Goal: Information Seeking & Learning: Learn about a topic

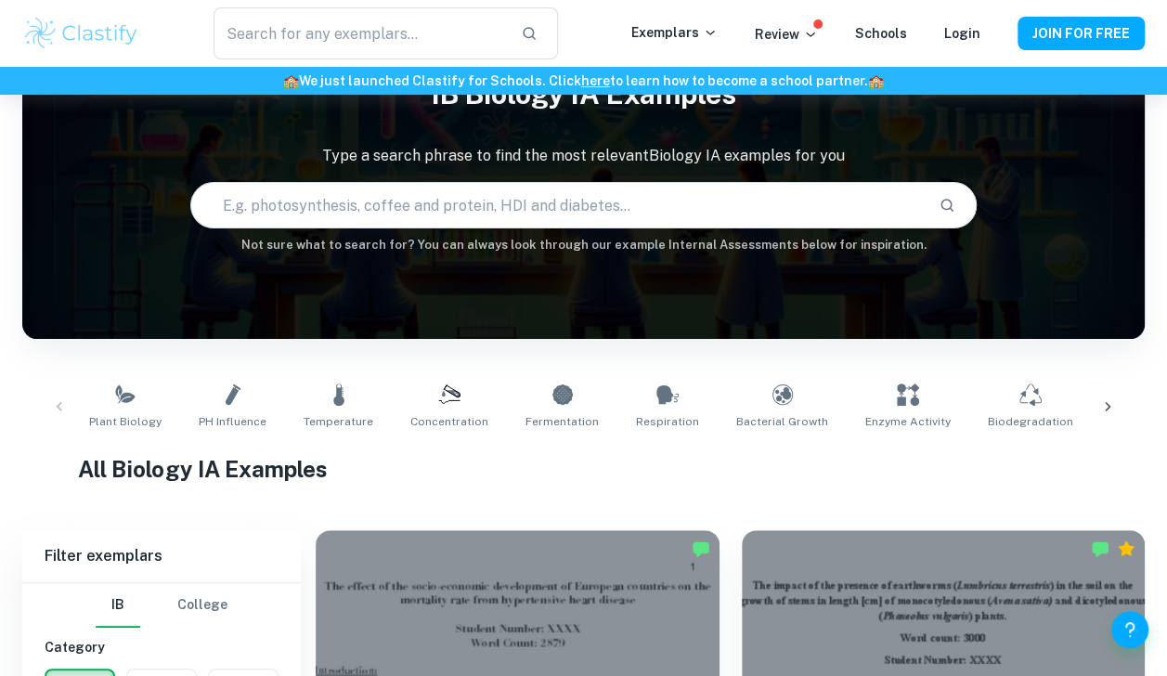
scroll to position [93, 0]
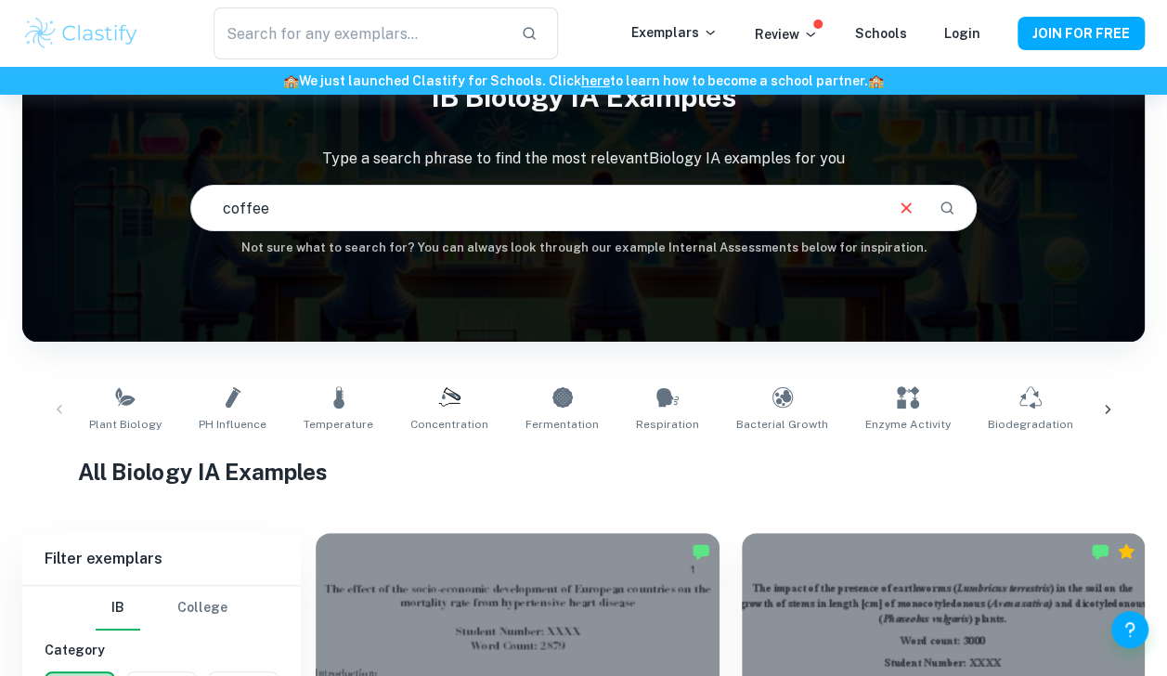
type input "coffee"
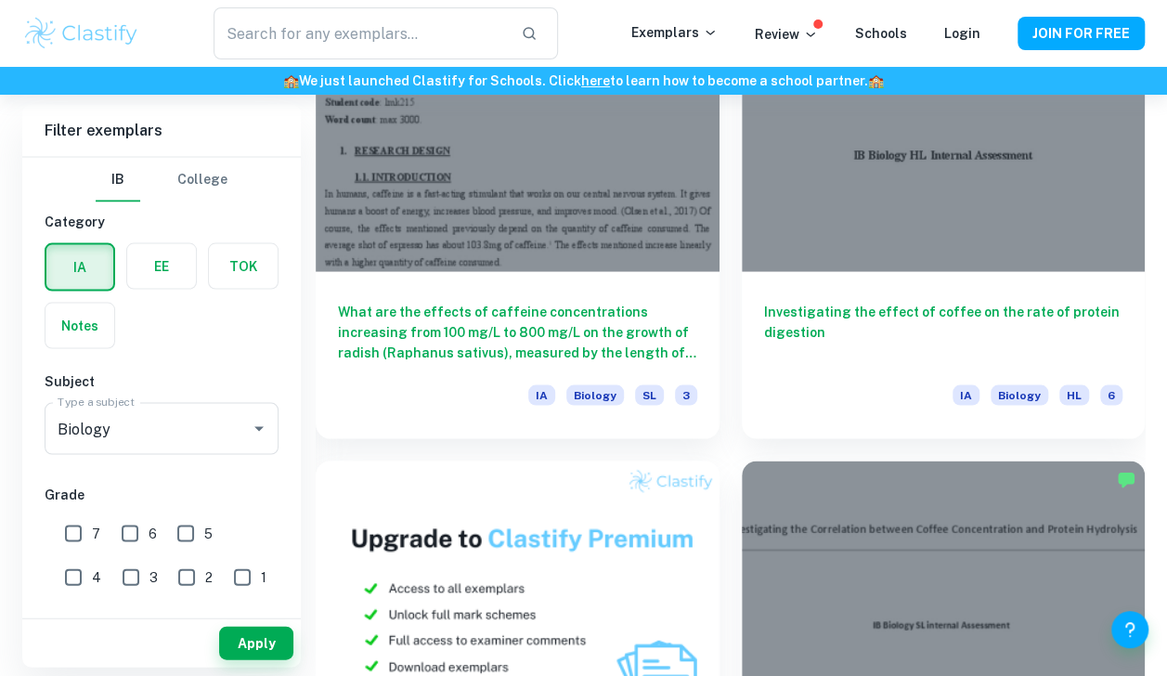
scroll to position [1629, 0]
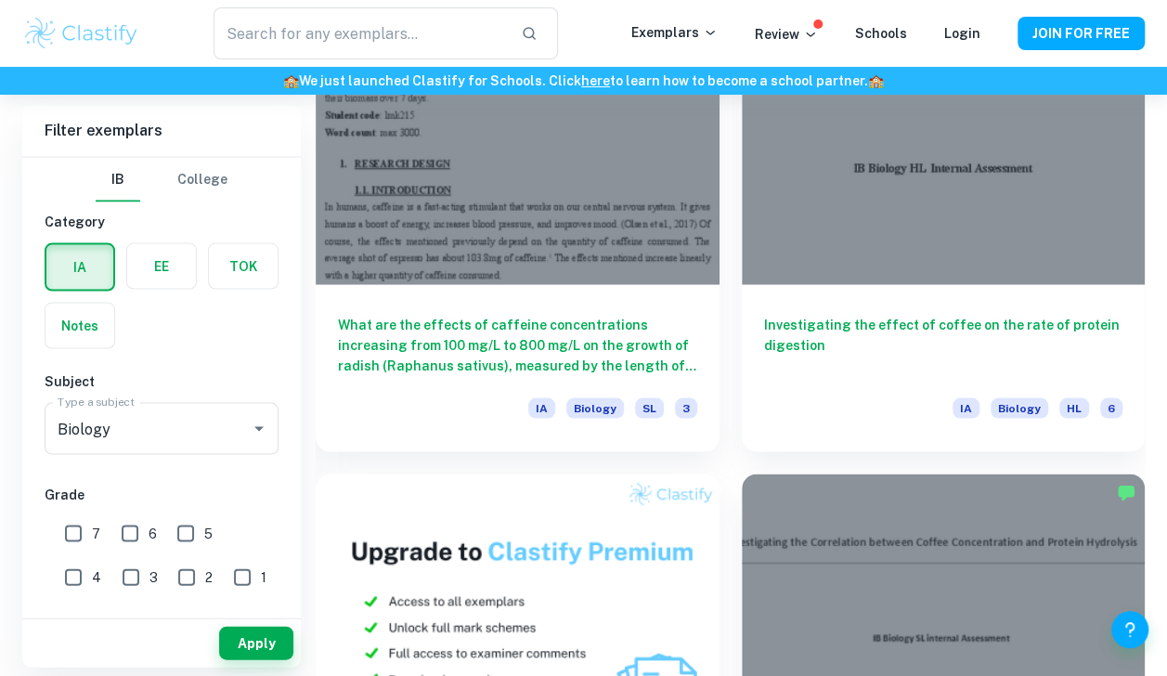
click at [690, 399] on span "3" at bounding box center [686, 407] width 22 height 20
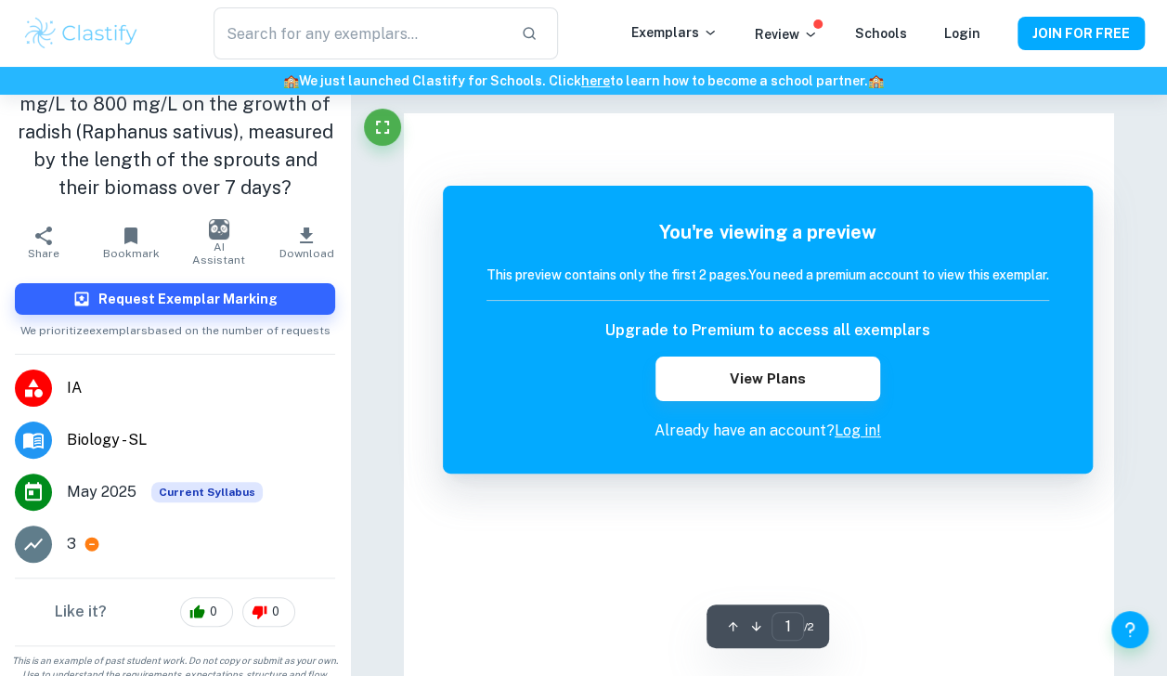
scroll to position [76, 0]
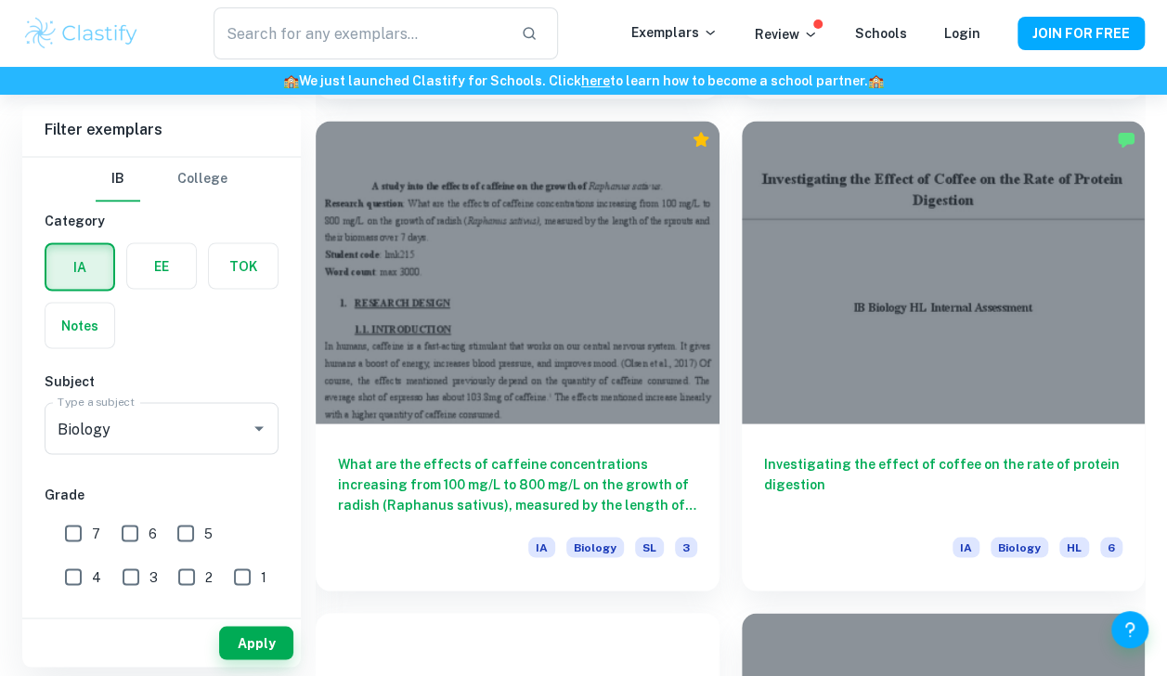
scroll to position [1490, 0]
click at [851, 287] on div at bounding box center [944, 271] width 404 height 303
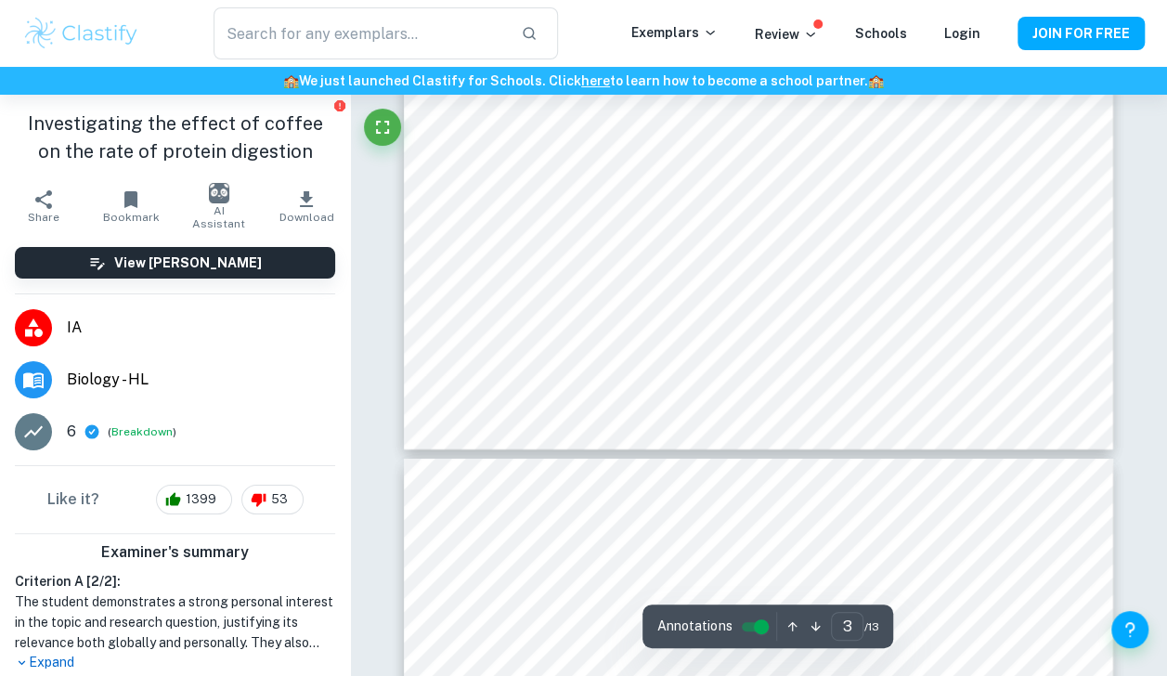
scroll to position [2918, 0]
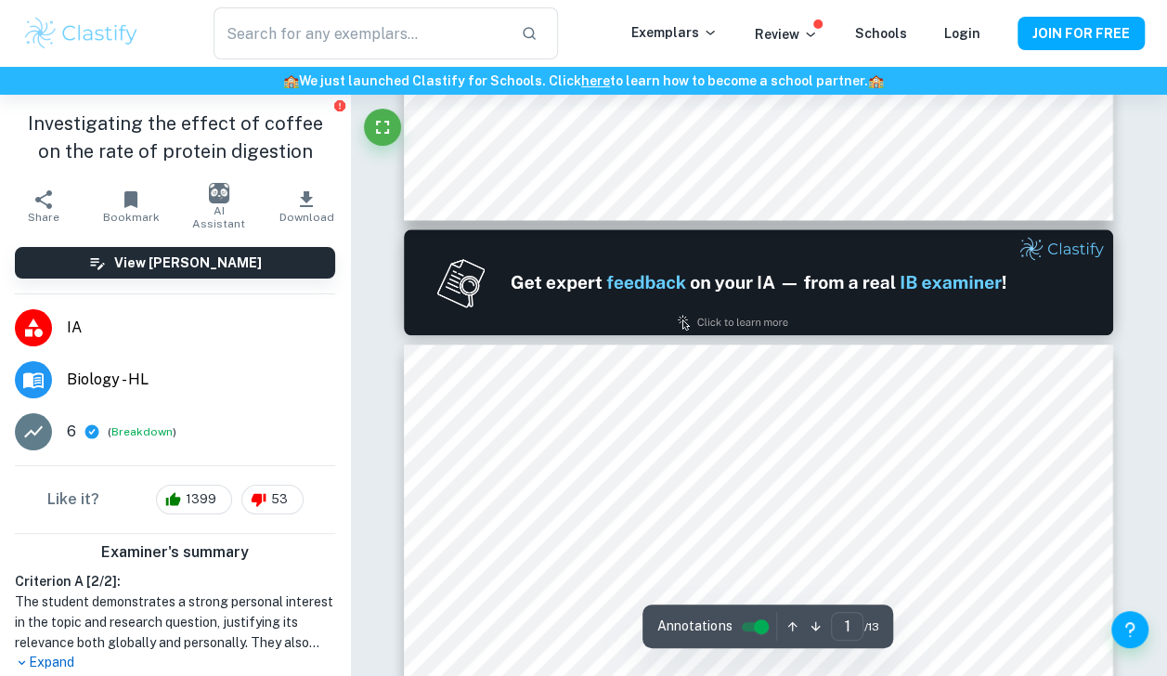
type input "2"
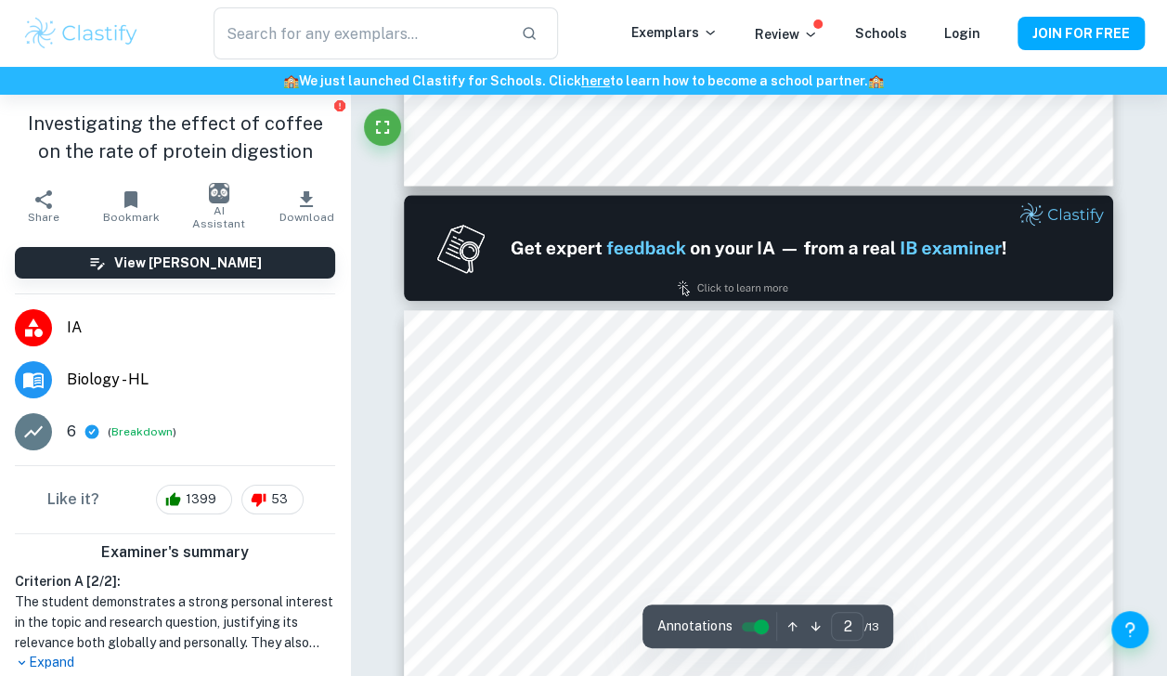
scroll to position [931, 0]
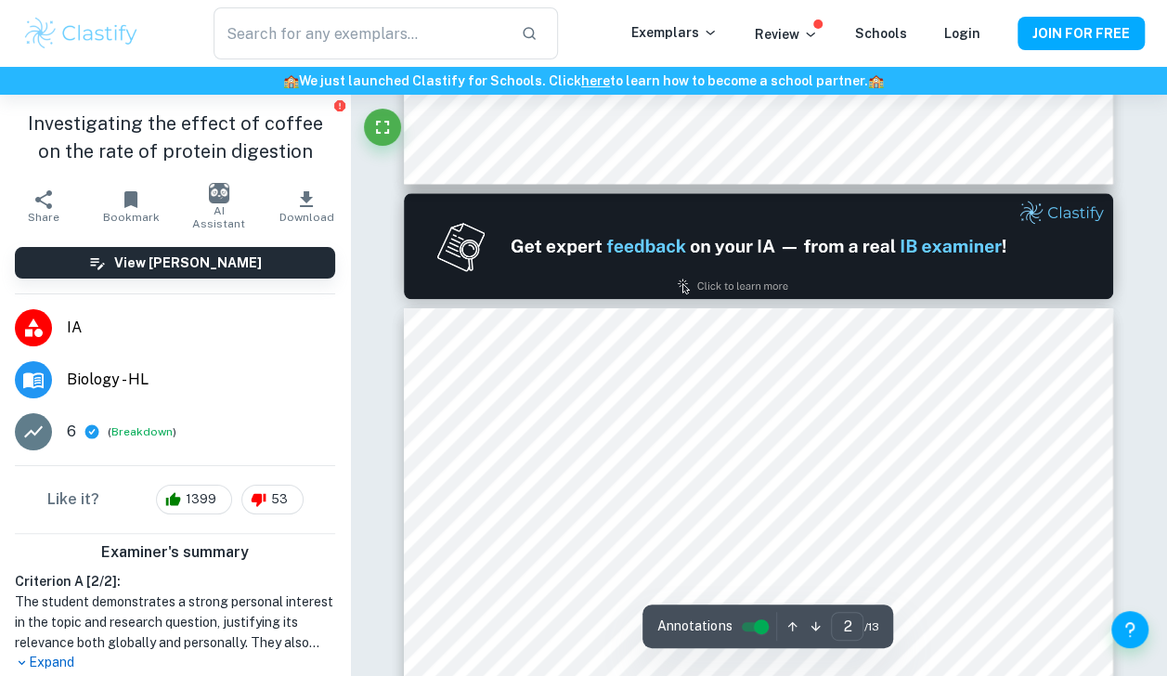
drag, startPoint x: 700, startPoint y: 533, endPoint x: 494, endPoint y: 421, distance: 234.8
click at [700, 533] on div at bounding box center [779, 536] width 530 height 21
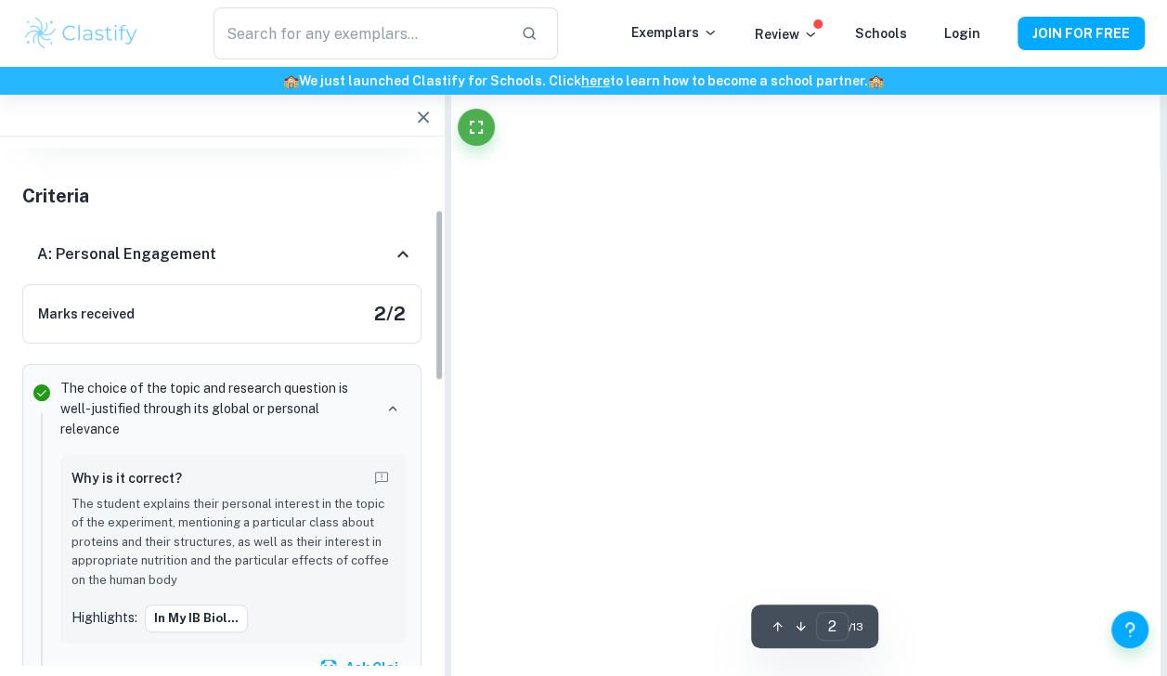
scroll to position [1127, 0]
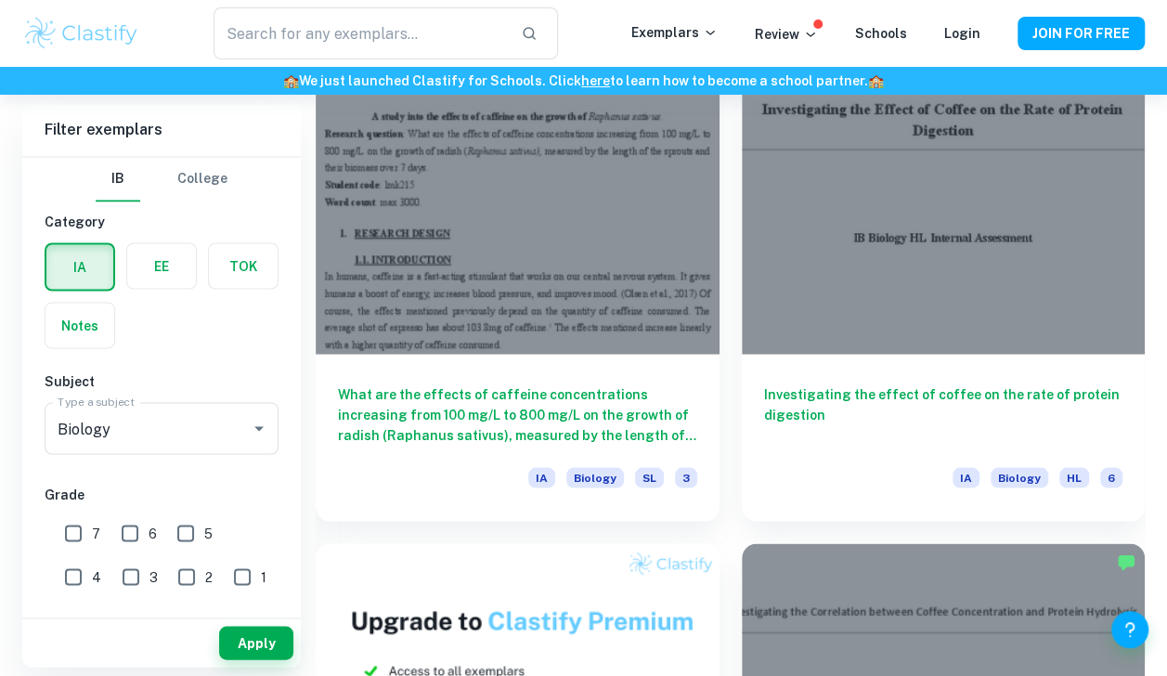
scroll to position [1560, 0]
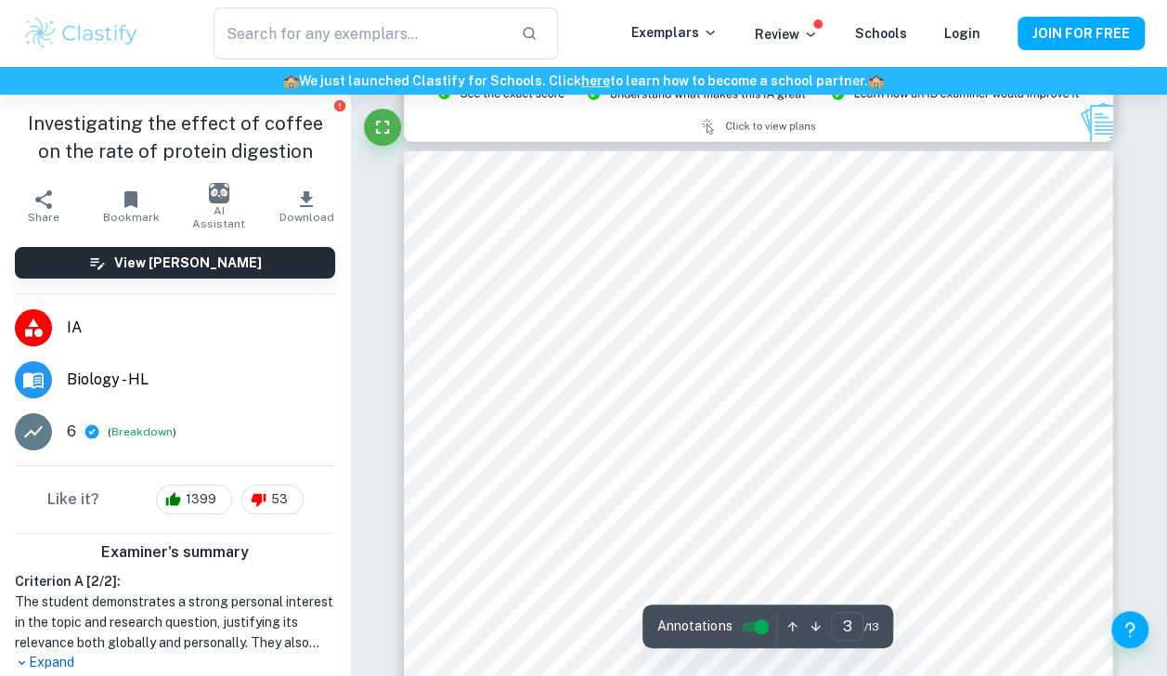
scroll to position [2216, 0]
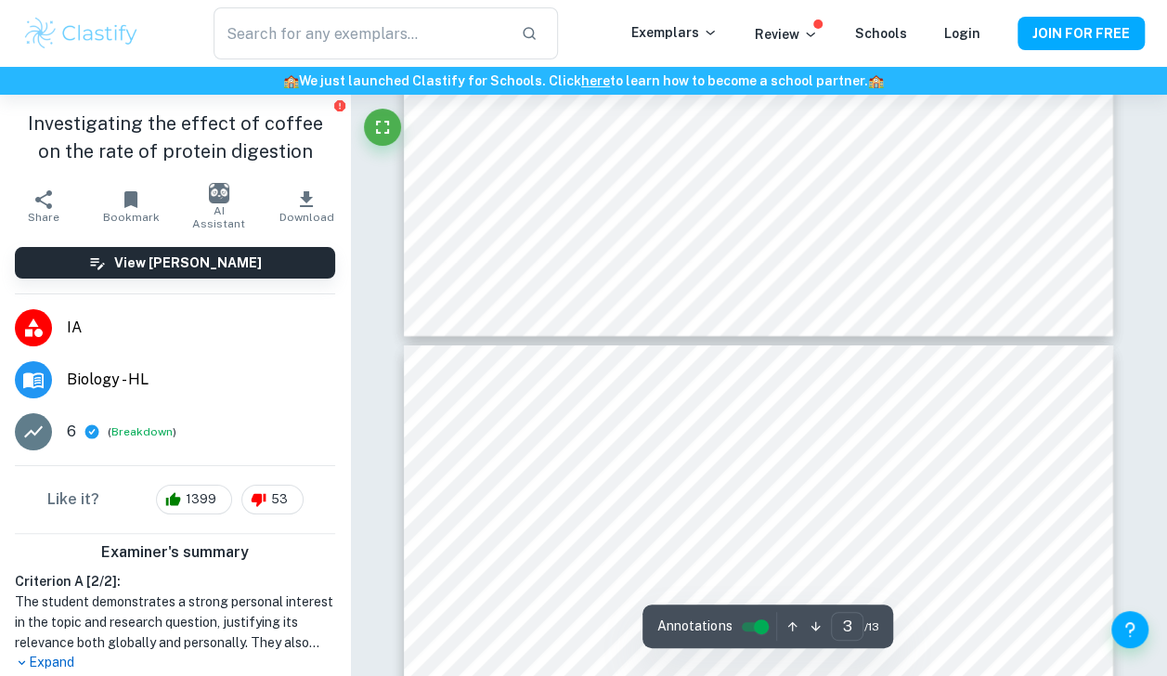
type input "4"
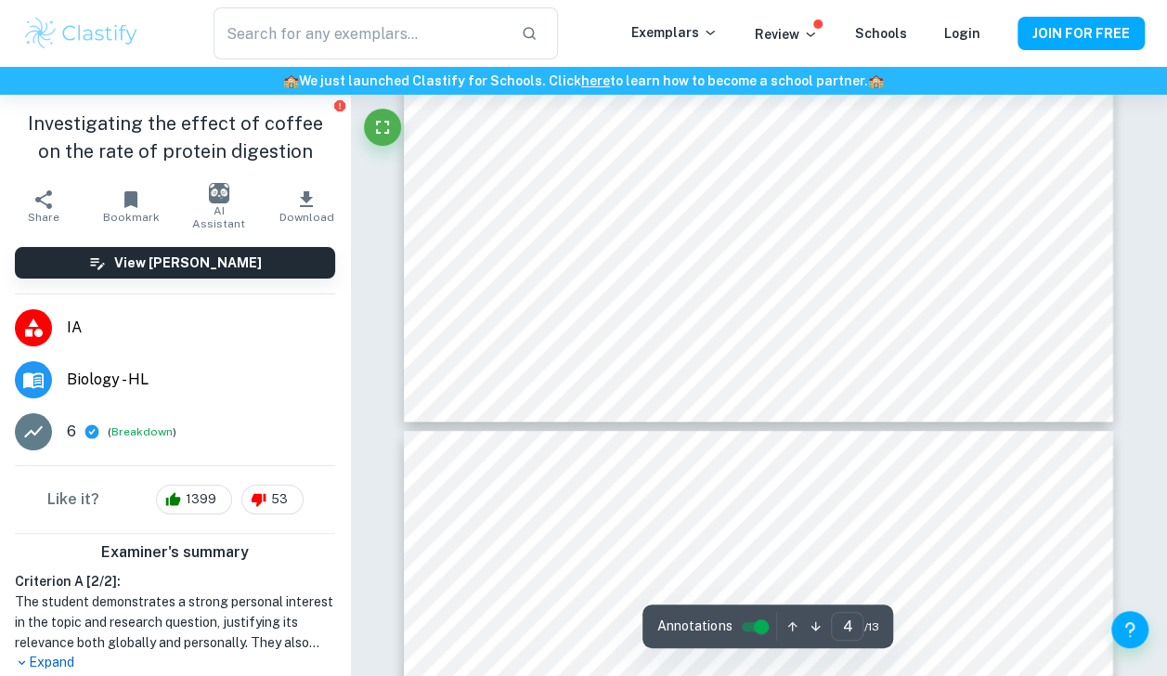
scroll to position [3957, 0]
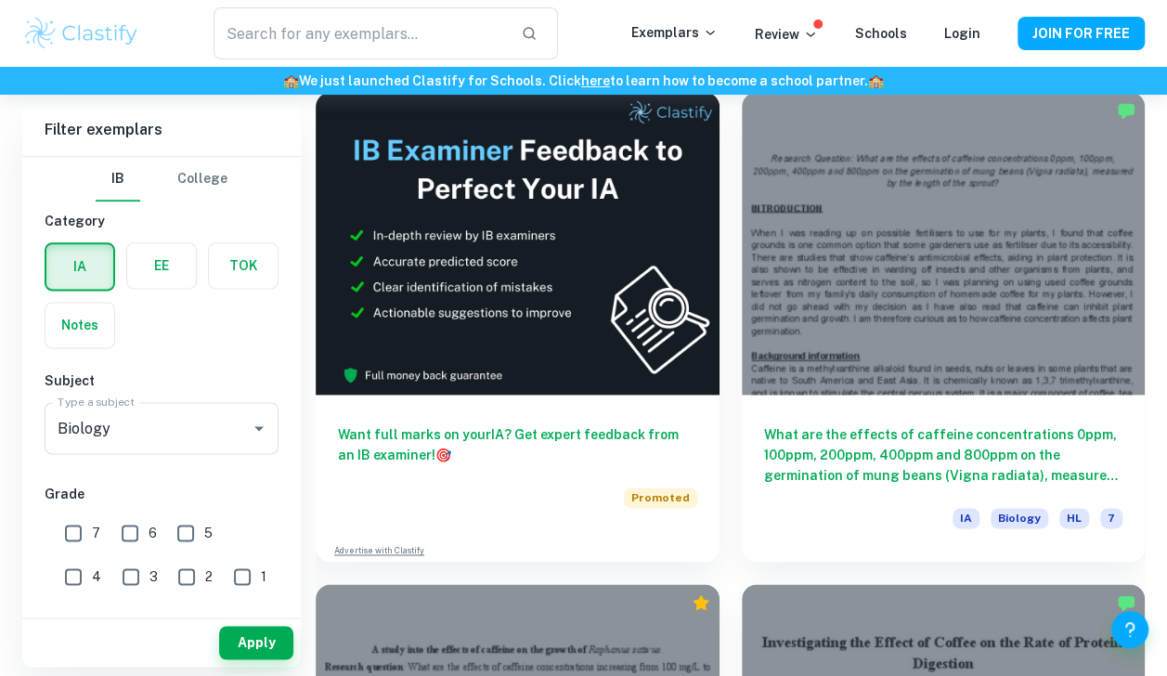
scroll to position [1024, 0]
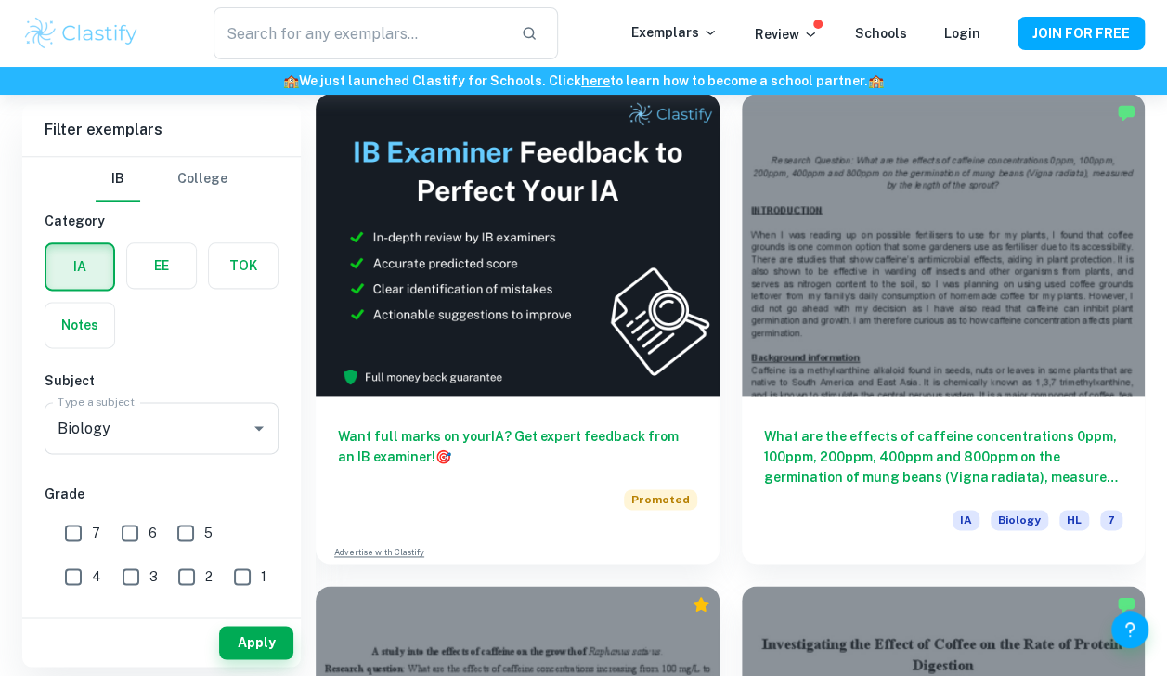
click at [841, 442] on h6 "What are the effects of caffeine concentrations 0ppm, 100ppm, 200ppm, 400ppm an…" at bounding box center [943, 456] width 359 height 61
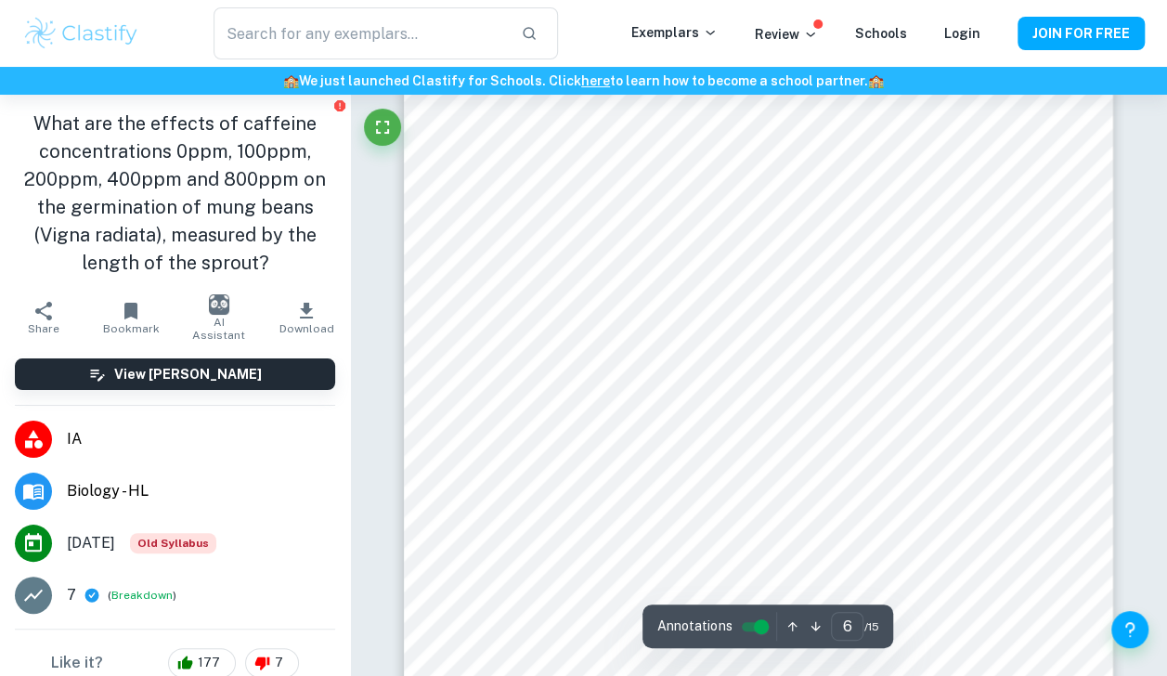
scroll to position [5579, 0]
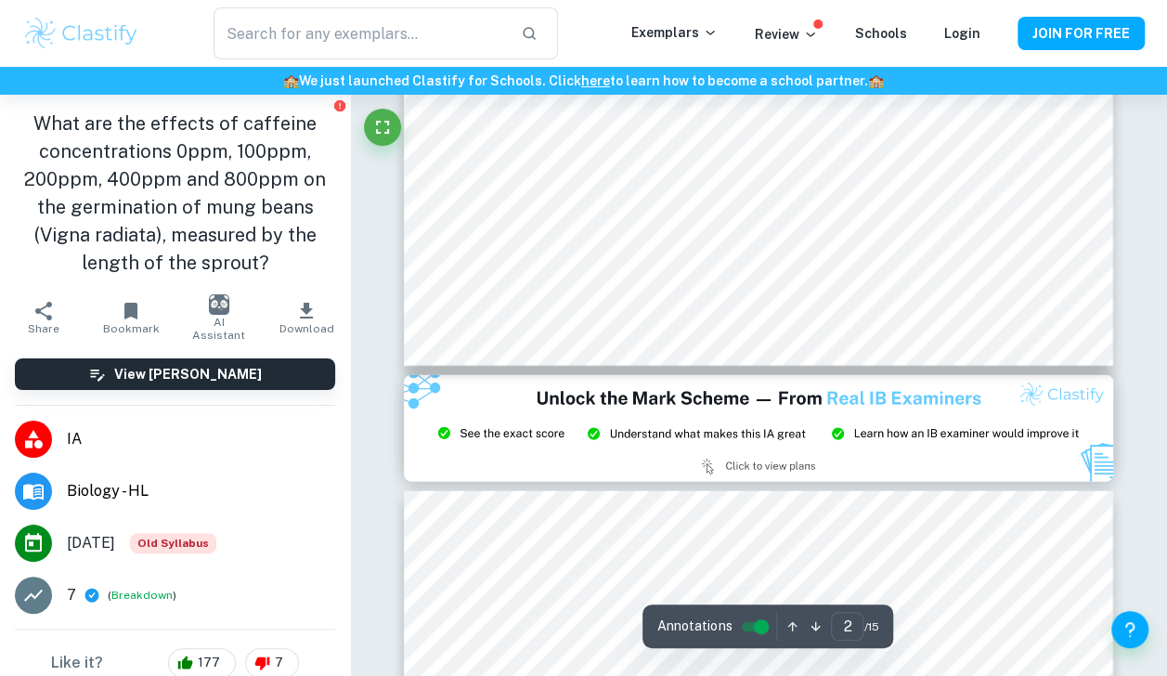
type input "3"
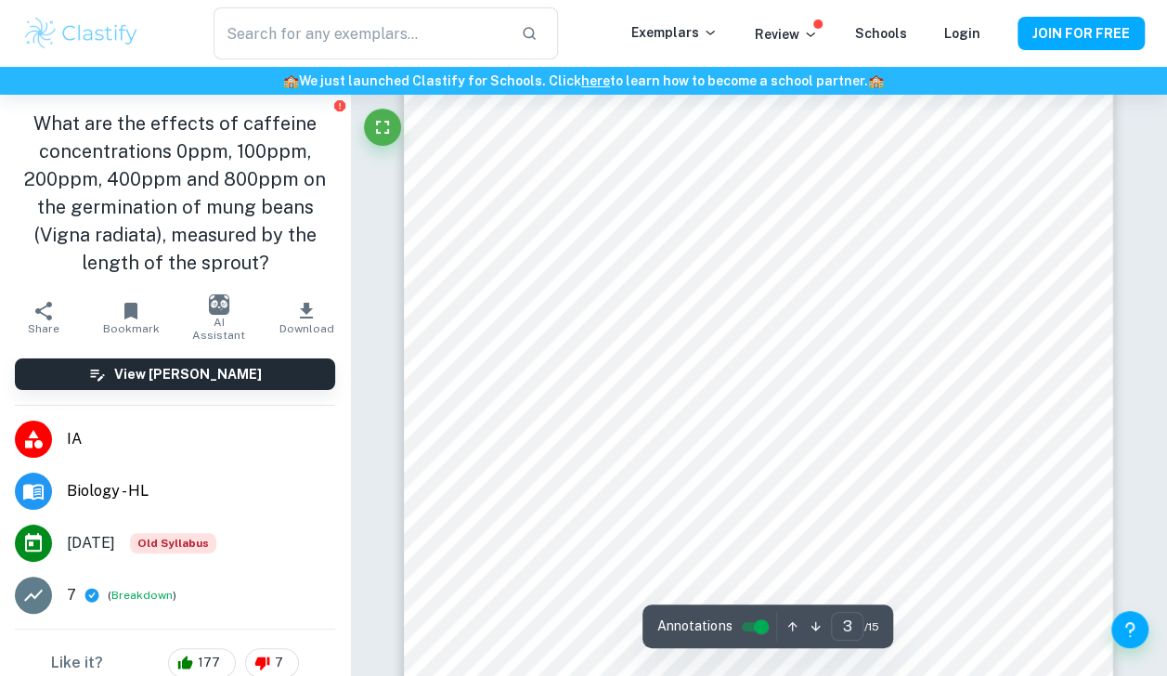
scroll to position [2598, 0]
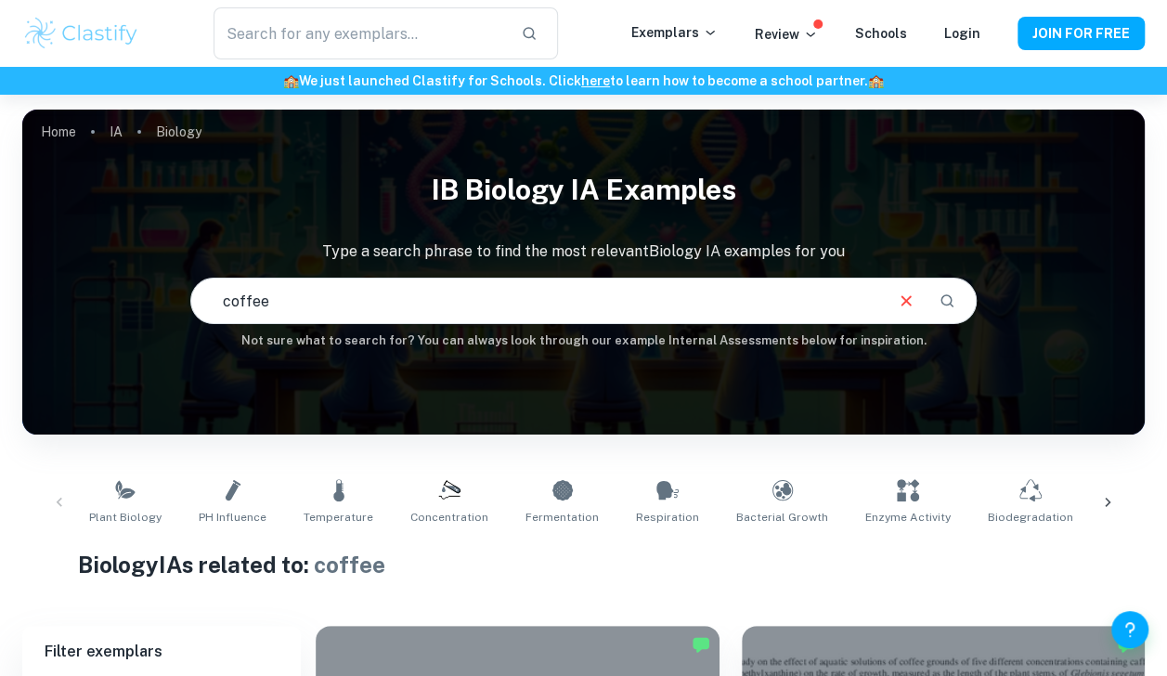
drag, startPoint x: 295, startPoint y: 310, endPoint x: 41, endPoint y: 252, distance: 261.1
click at [41, 252] on div "IB Biology IA examples Type a search phrase to find the most relevant Biology I…" at bounding box center [583, 256] width 1123 height 188
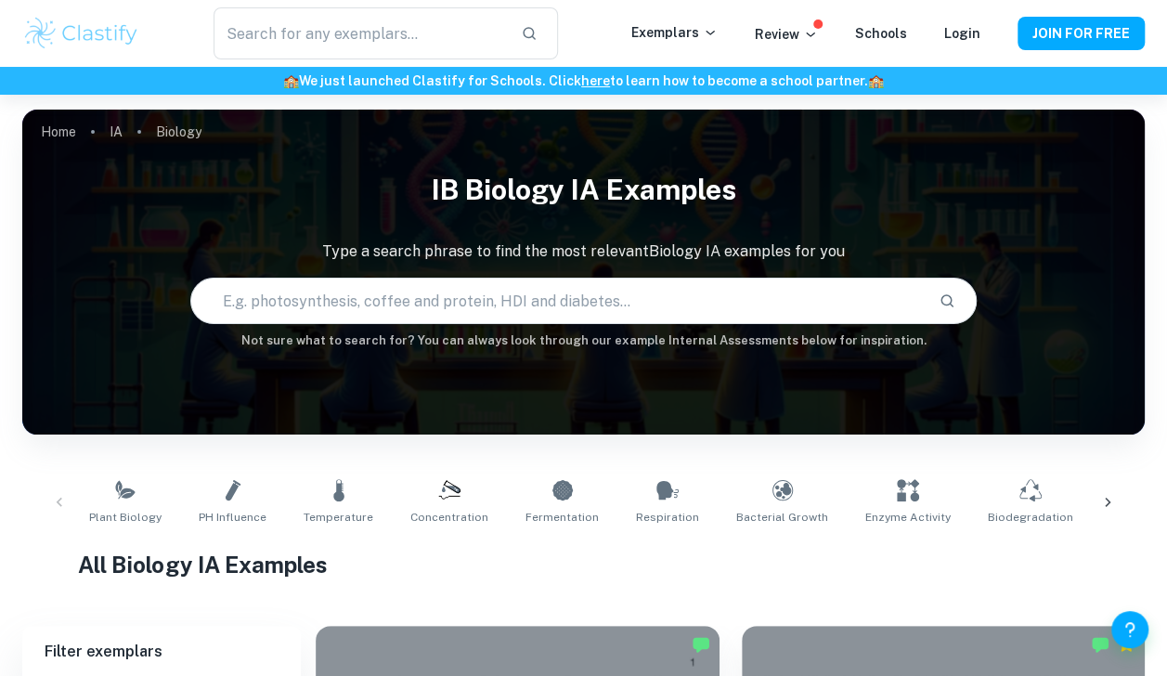
click at [323, 315] on input "text" at bounding box center [557, 301] width 732 height 52
type input "easier"
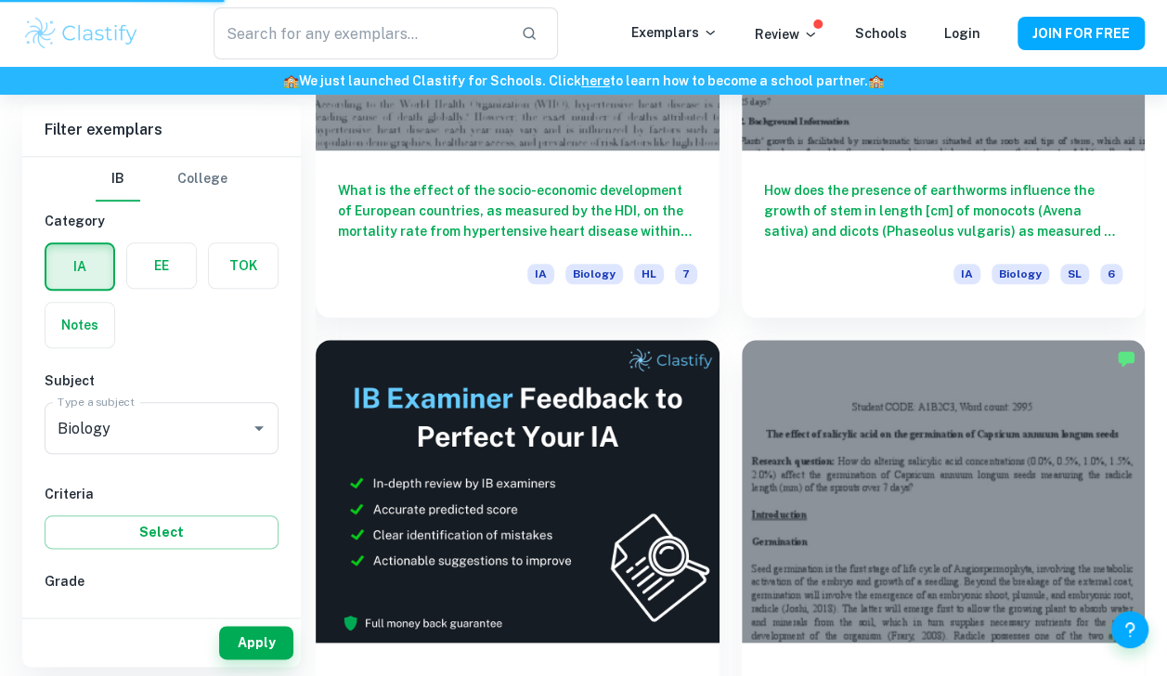
scroll to position [779, 0]
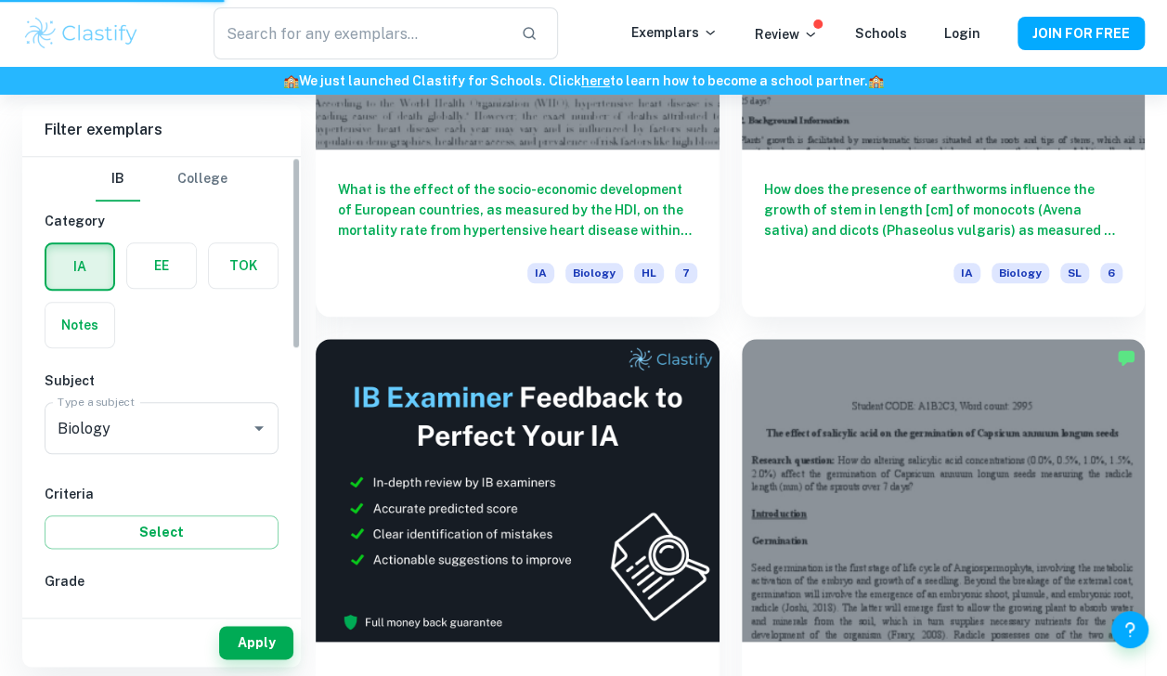
click at [227, 517] on button "Select" at bounding box center [162, 531] width 234 height 33
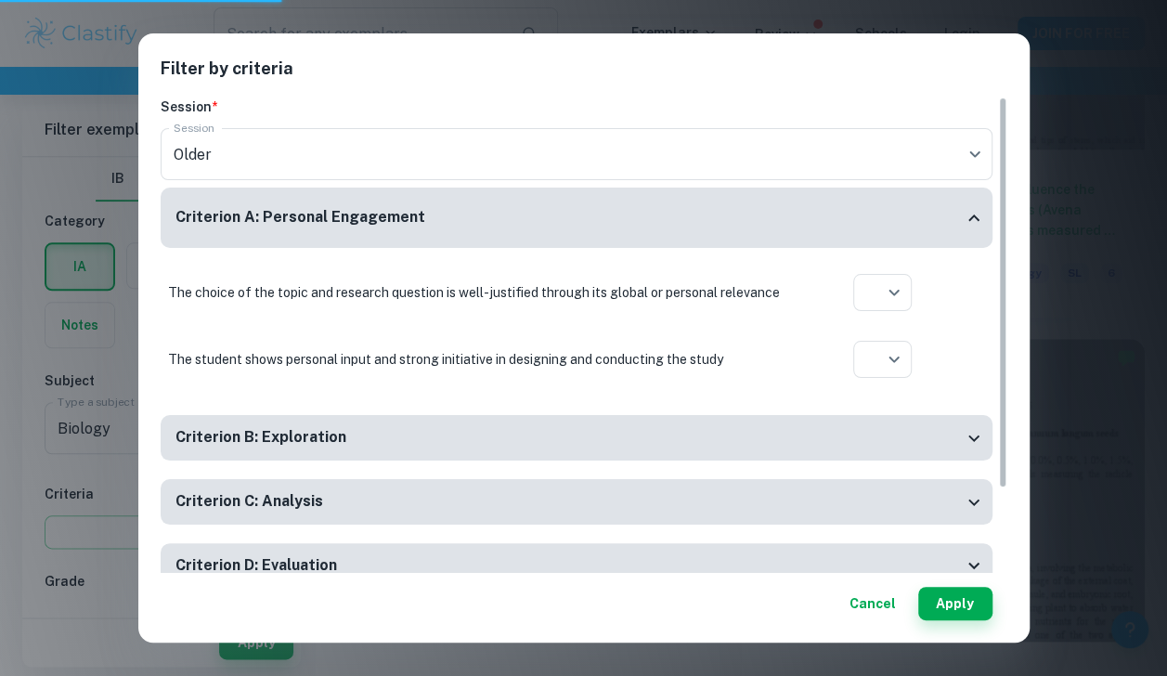
click at [888, 600] on button "Cancel" at bounding box center [872, 603] width 61 height 33
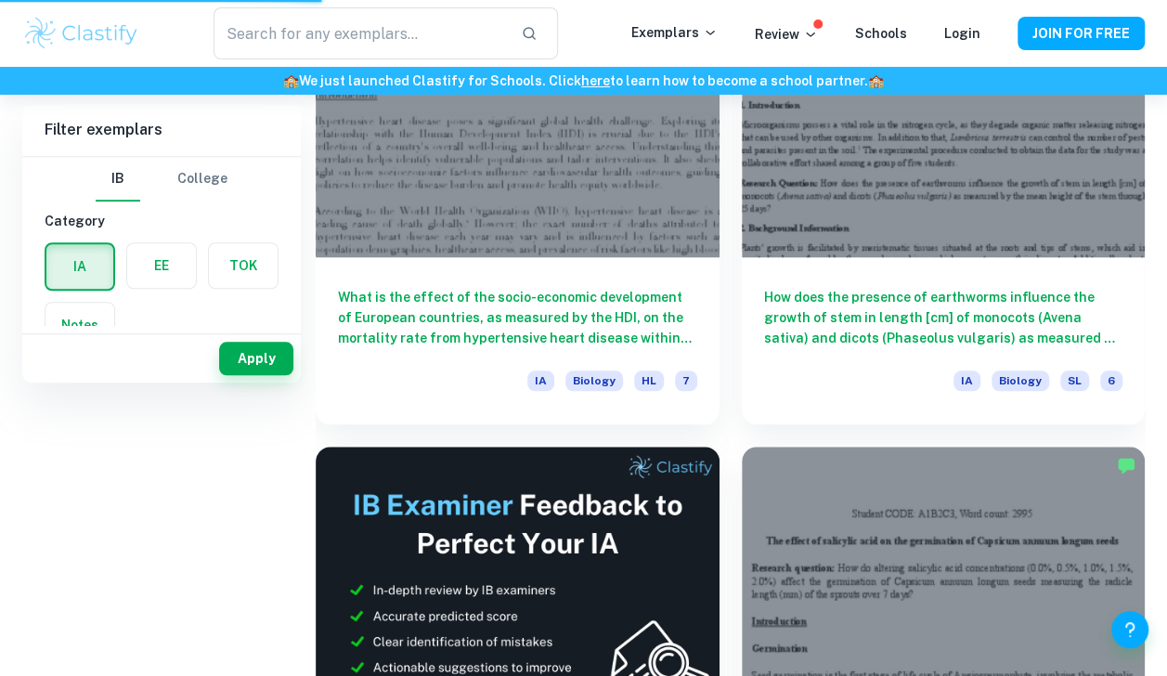
scroll to position [0, 0]
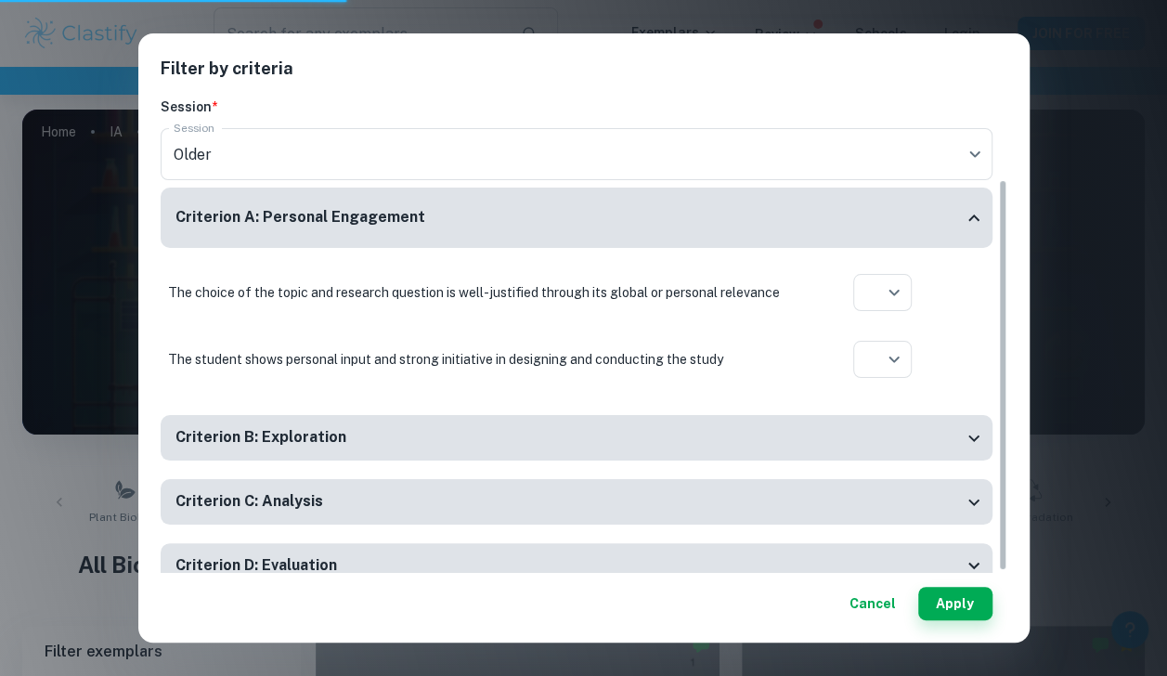
scroll to position [99, 0]
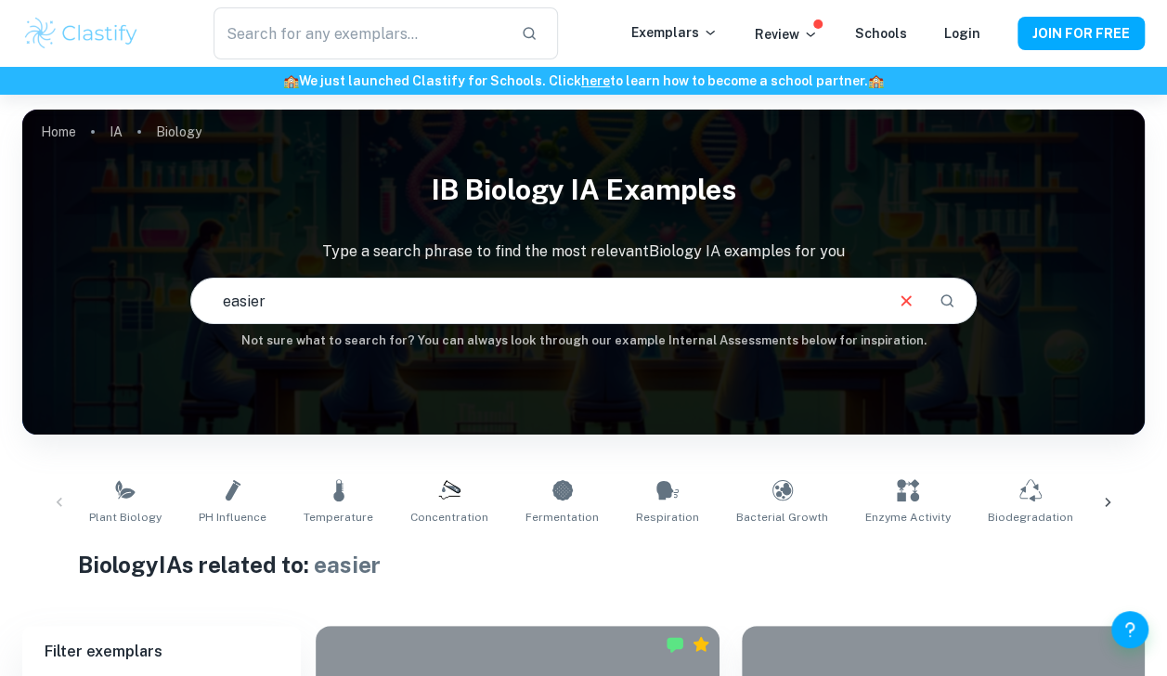
drag, startPoint x: 877, startPoint y: 611, endPoint x: 584, endPoint y: 226, distance: 483.8
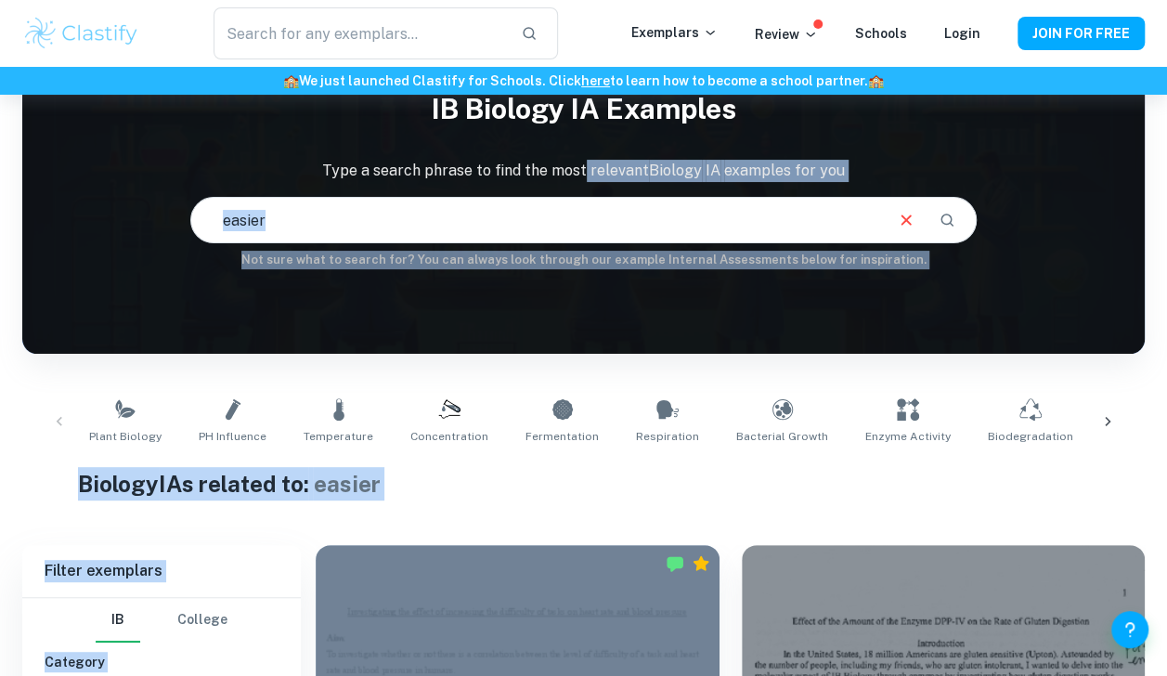
scroll to position [549, 0]
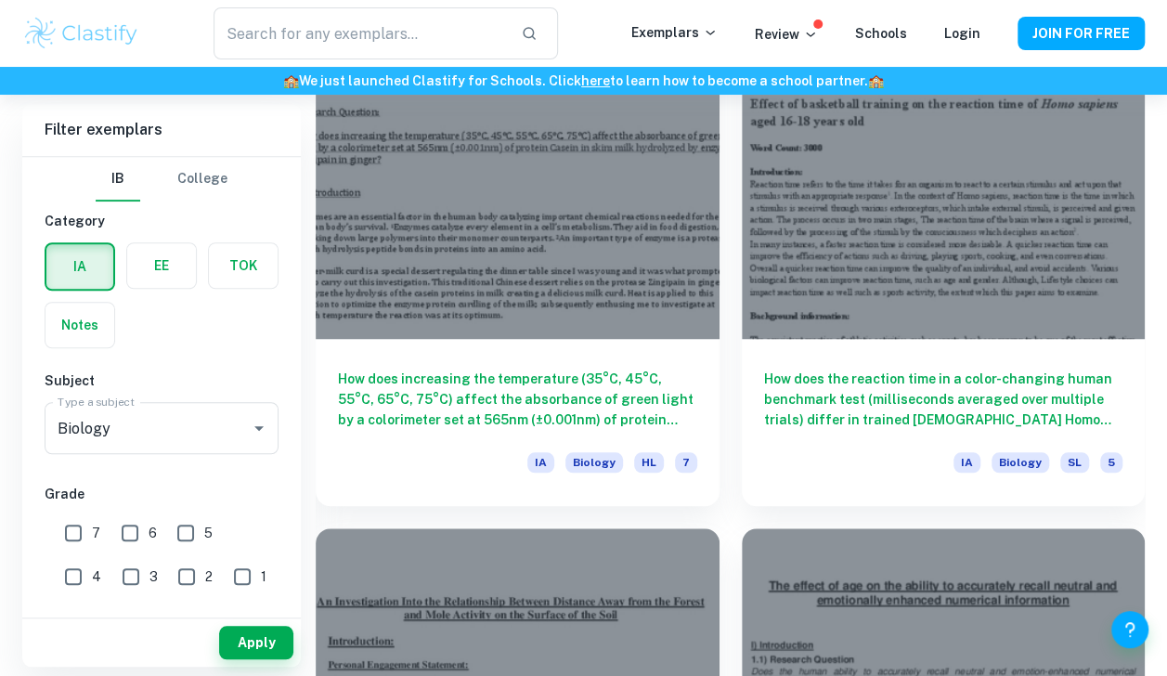
scroll to position [4033, 0]
click at [470, 280] on div at bounding box center [518, 188] width 404 height 303
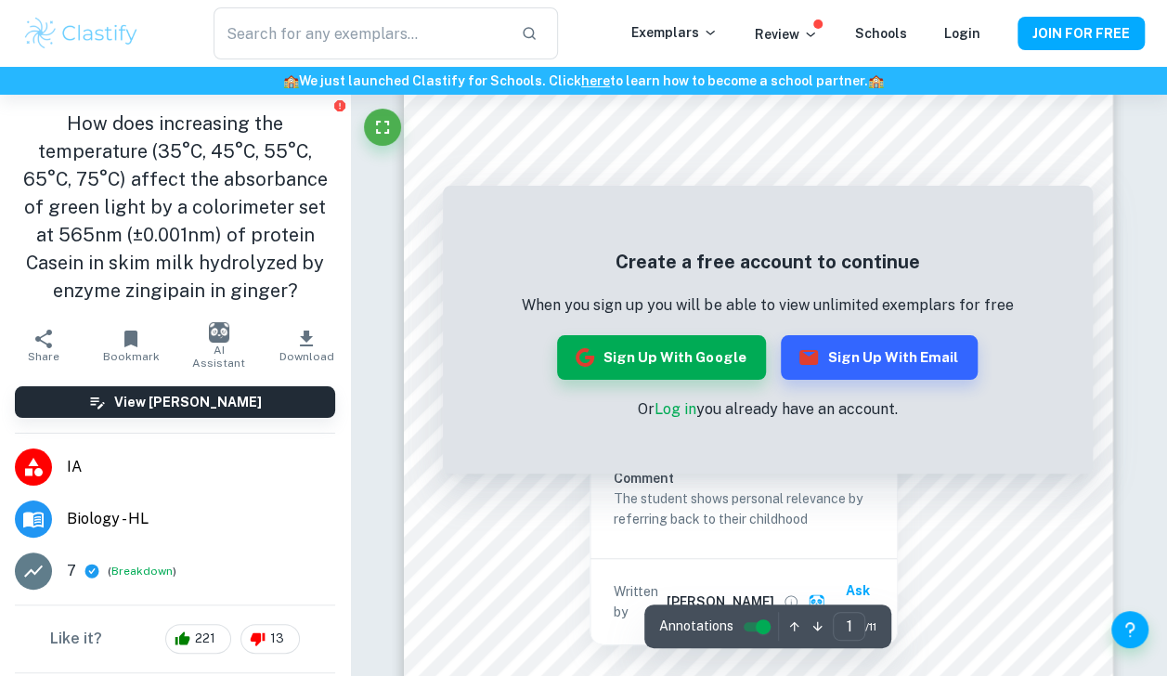
scroll to position [135, 0]
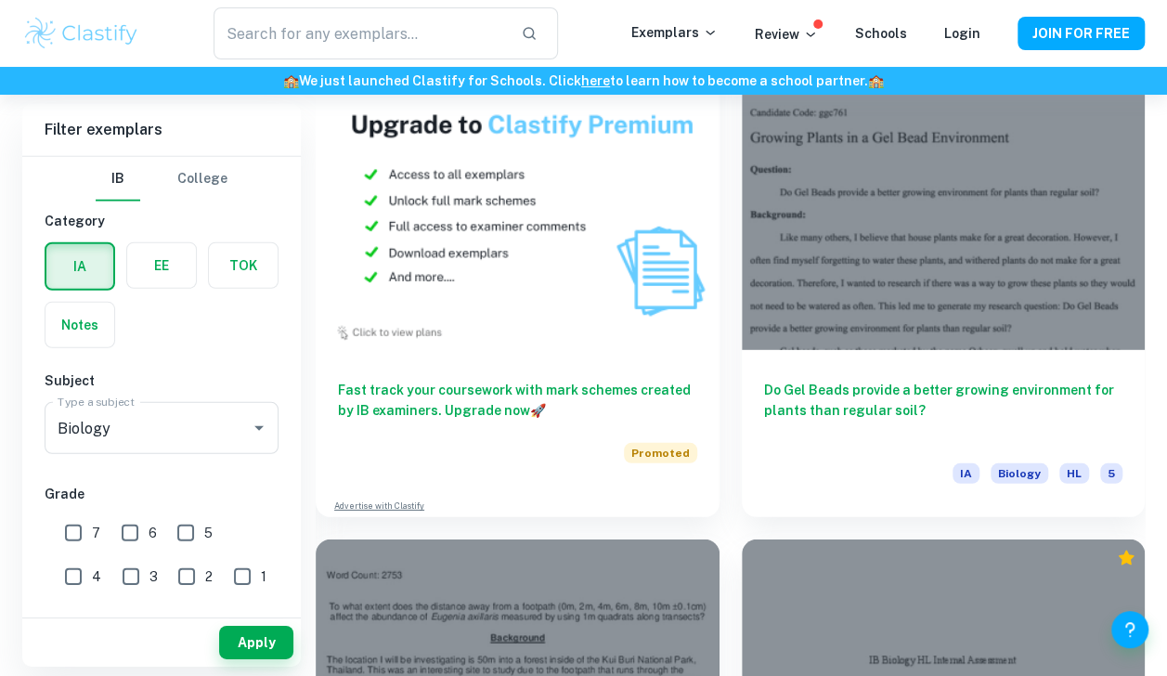
scroll to position [5990, 0]
click at [867, 279] on div at bounding box center [944, 199] width 404 height 303
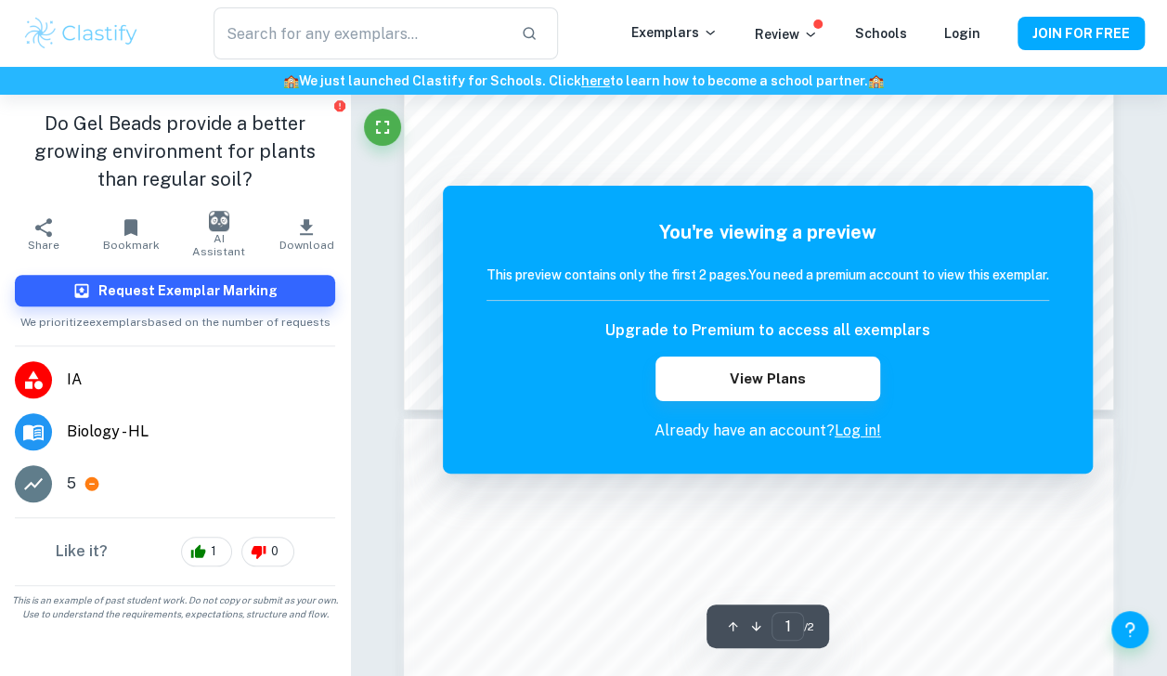
scroll to position [619, 0]
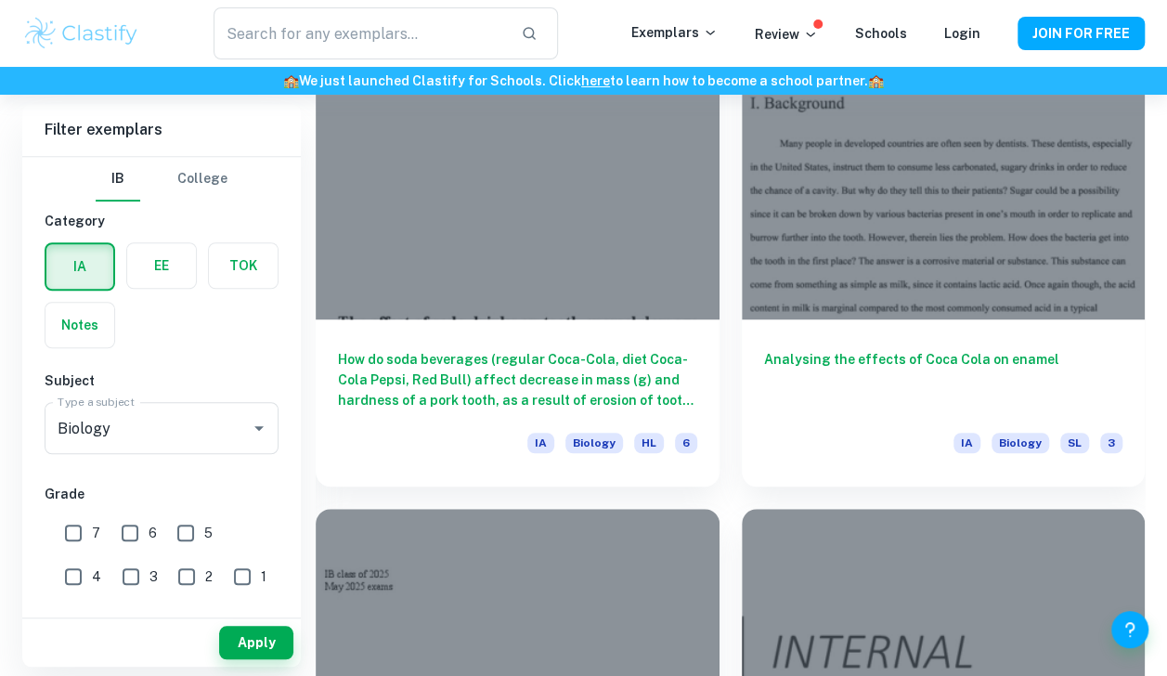
scroll to position [7493, 0]
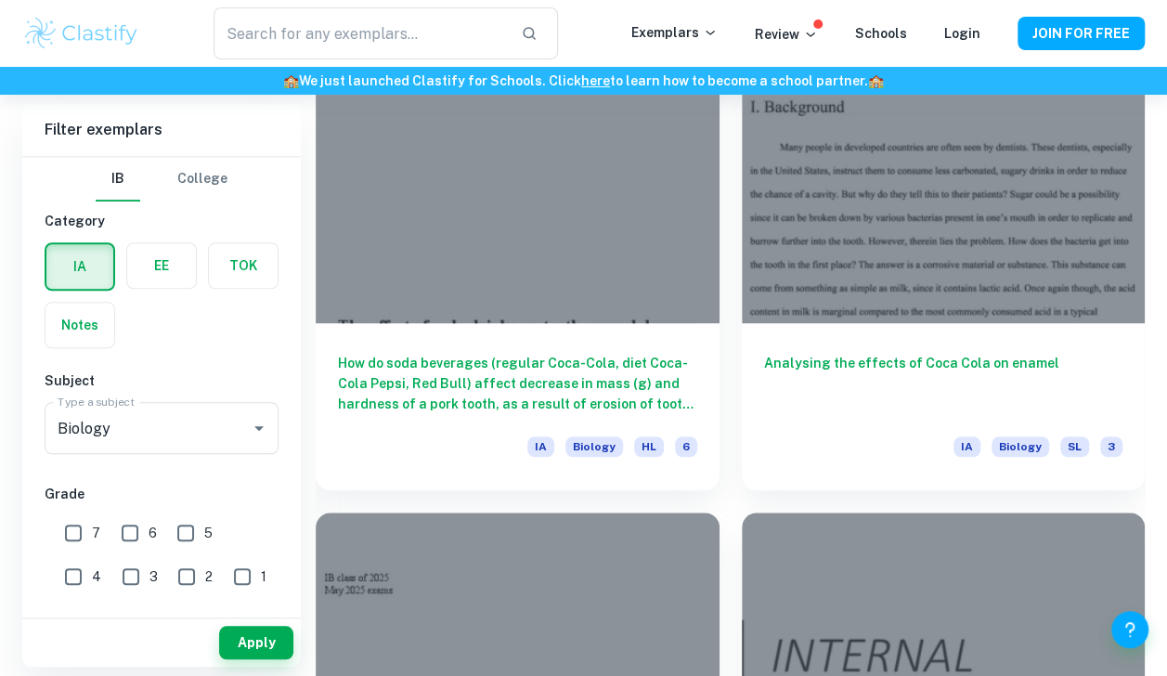
click at [826, 287] on div at bounding box center [944, 171] width 404 height 303
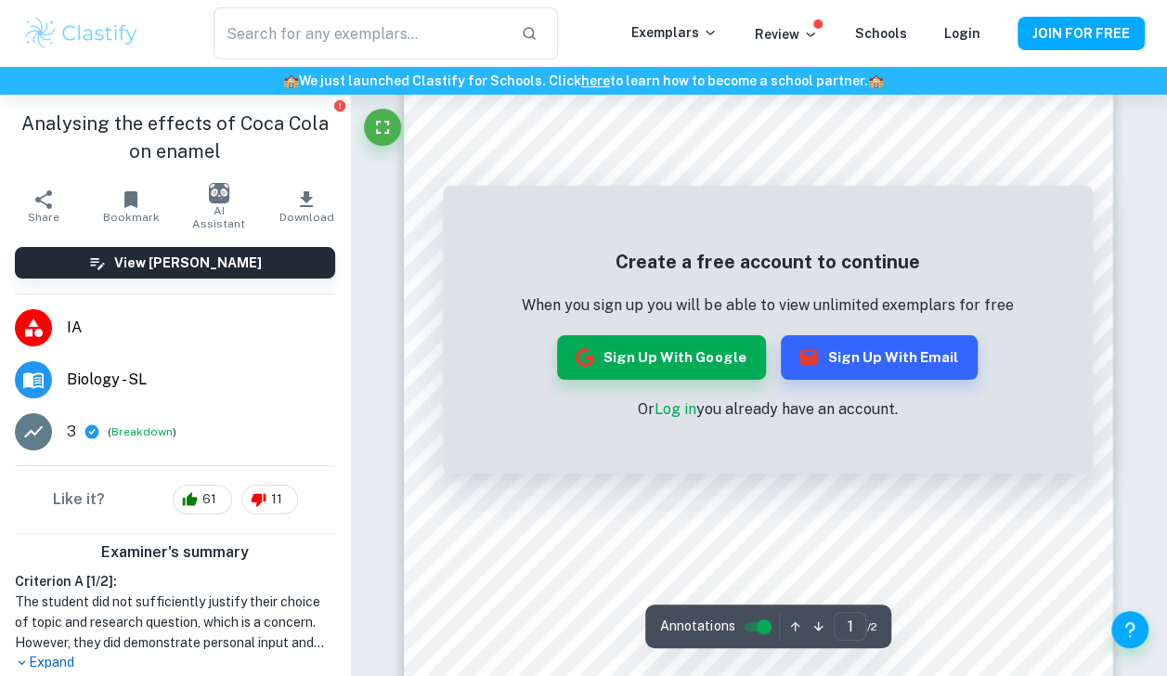
scroll to position [275, 0]
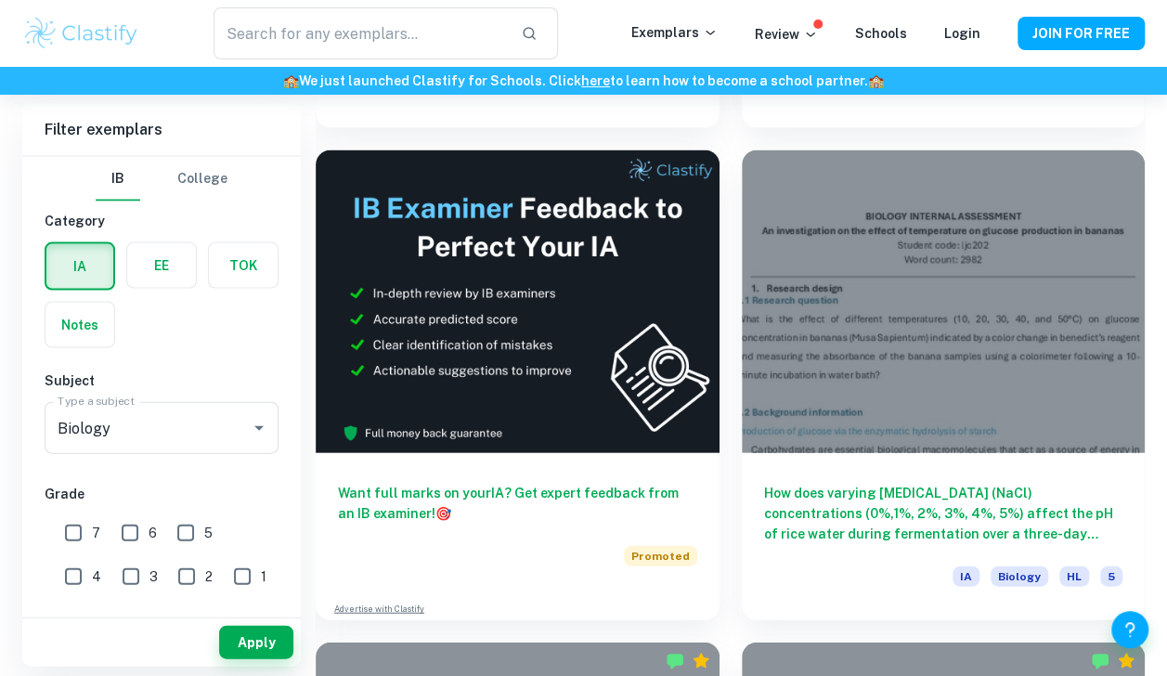
scroll to position [8845, 0]
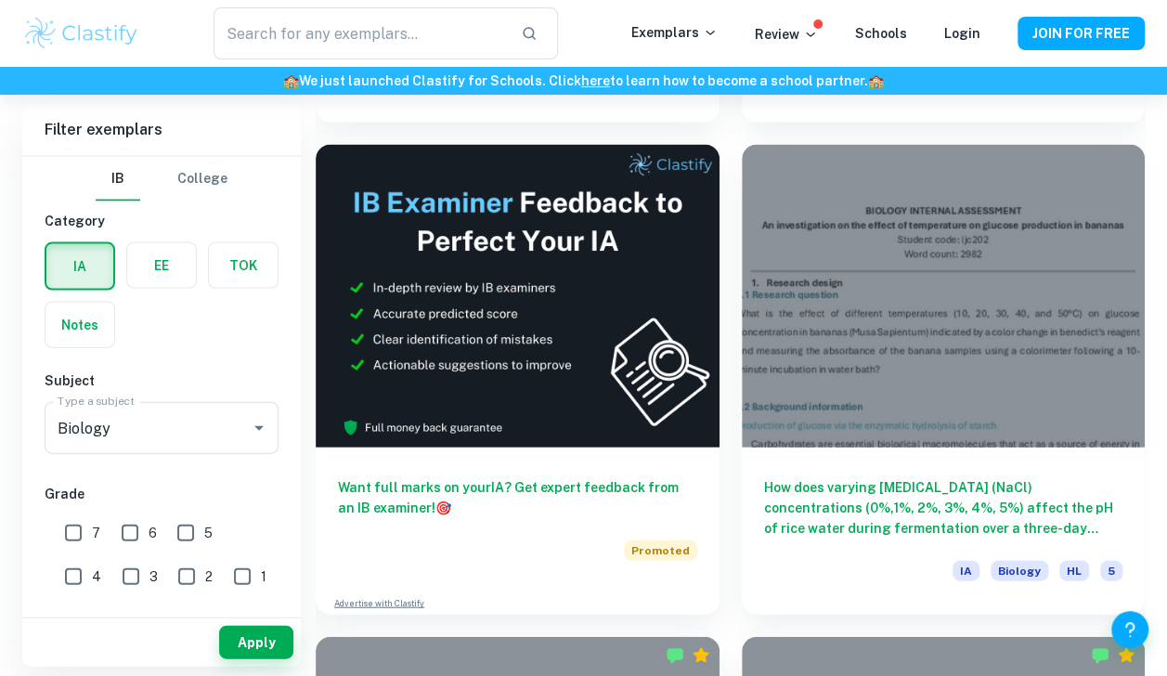
click at [919, 375] on div at bounding box center [944, 296] width 404 height 303
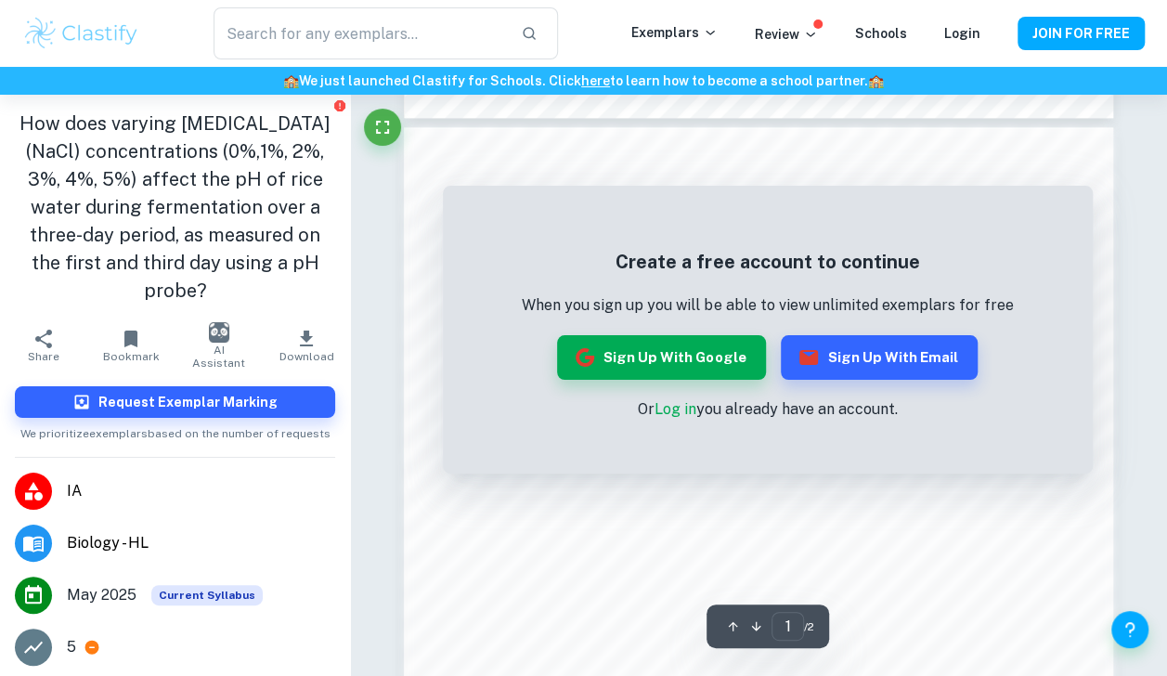
scroll to position [993, 0]
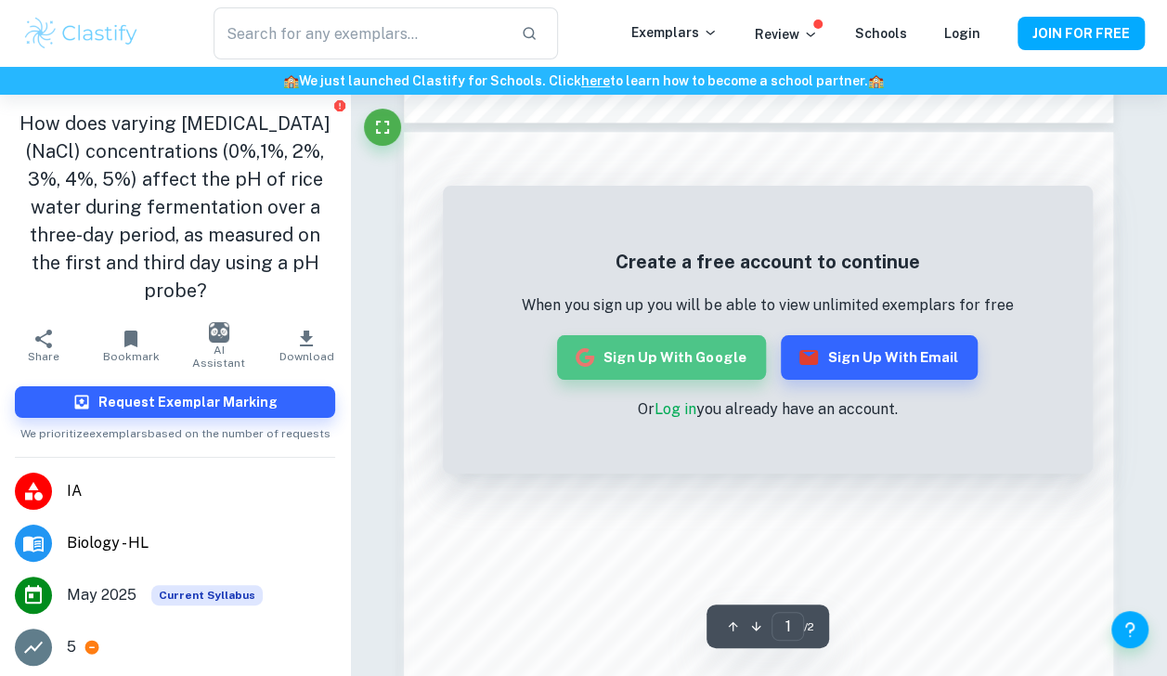
click at [717, 353] on button "Sign up with Google" at bounding box center [661, 357] width 209 height 45
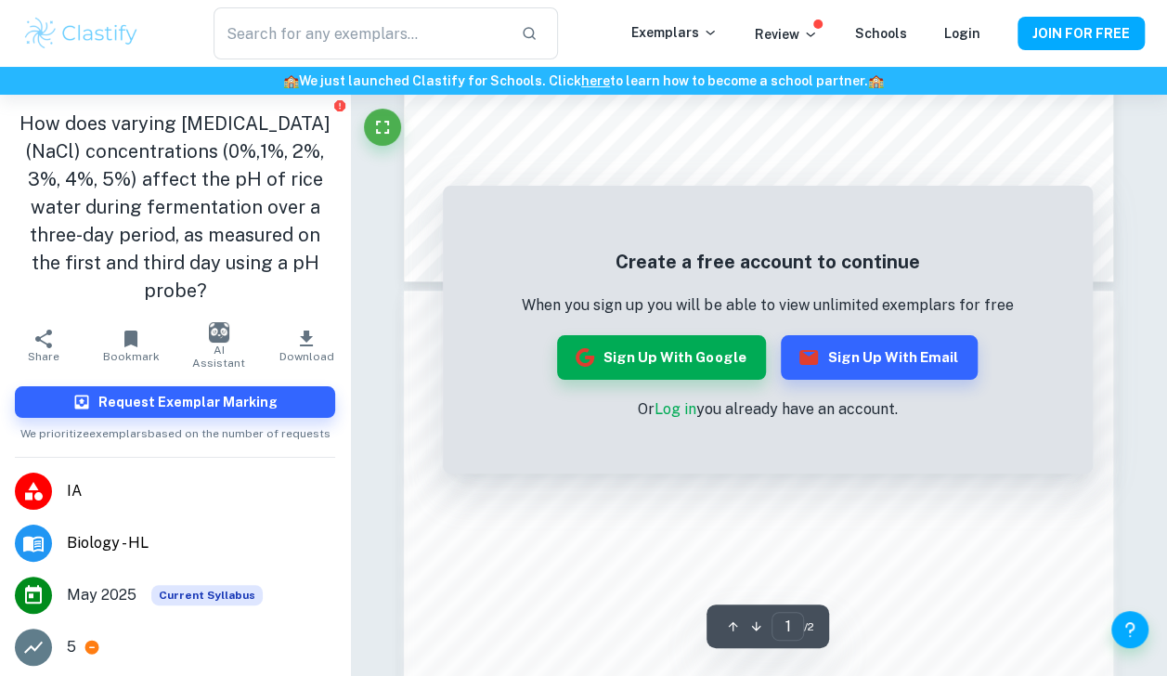
scroll to position [837, 0]
drag, startPoint x: 717, startPoint y: 353, endPoint x: 374, endPoint y: 246, distance: 358.9
click at [374, 246] on div "Ask Clai 1 ​ / 2 The remaining pages are not being displayed Create a free acco…" at bounding box center [758, 338] width 817 height 2160
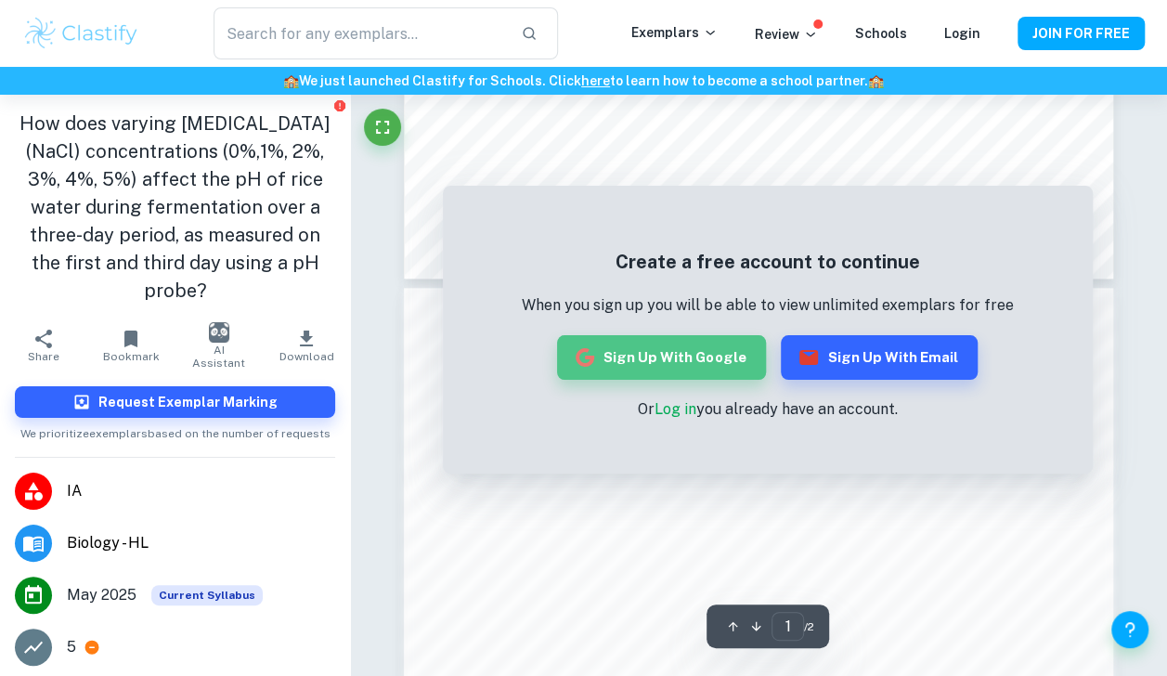
click at [671, 344] on button "Sign up with Google" at bounding box center [661, 357] width 209 height 45
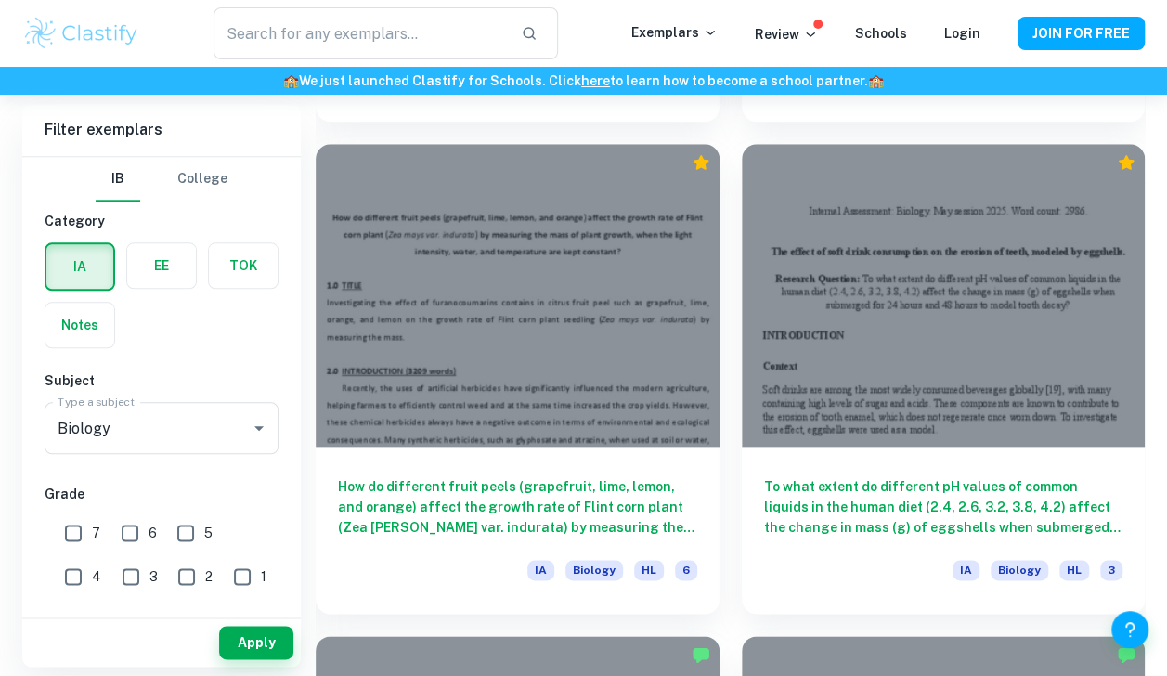
scroll to position [11306, 0]
click at [570, 397] on div at bounding box center [518, 295] width 404 height 303
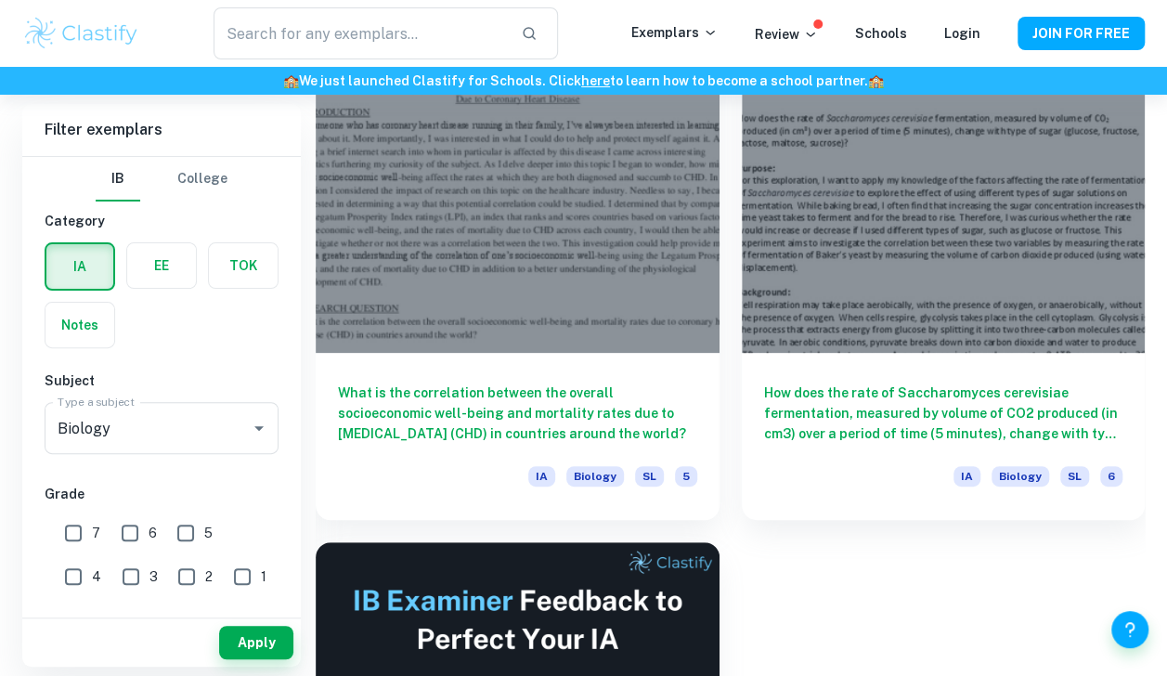
scroll to position [28129, 0]
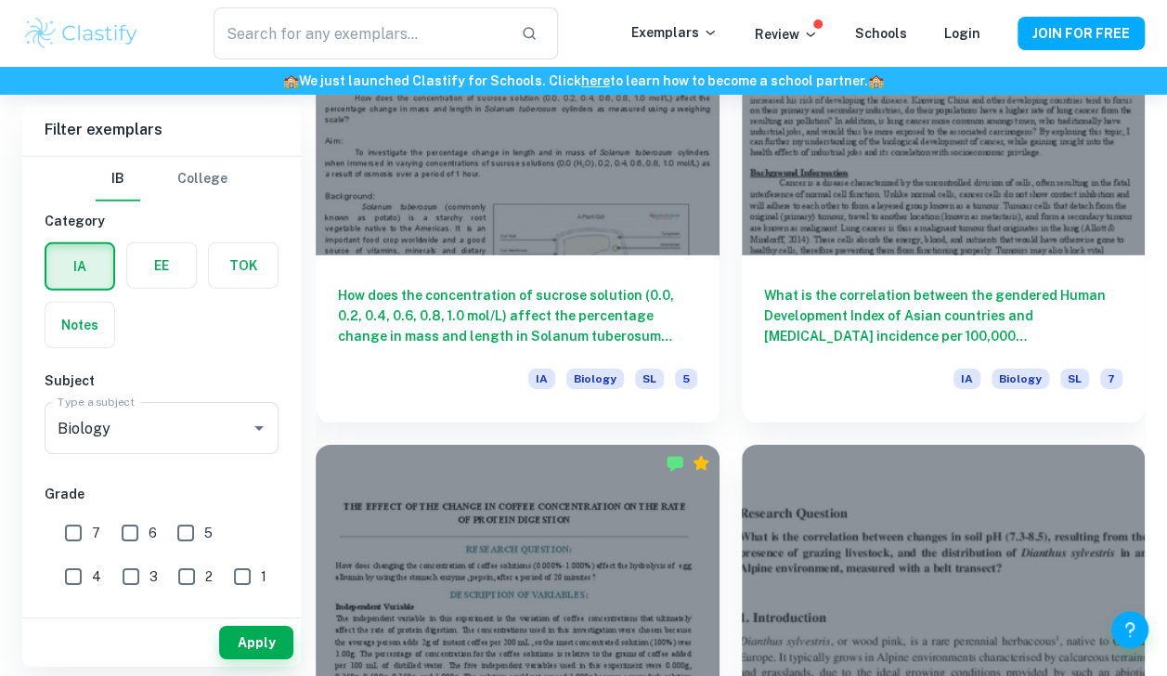
scroll to position [27238, 0]
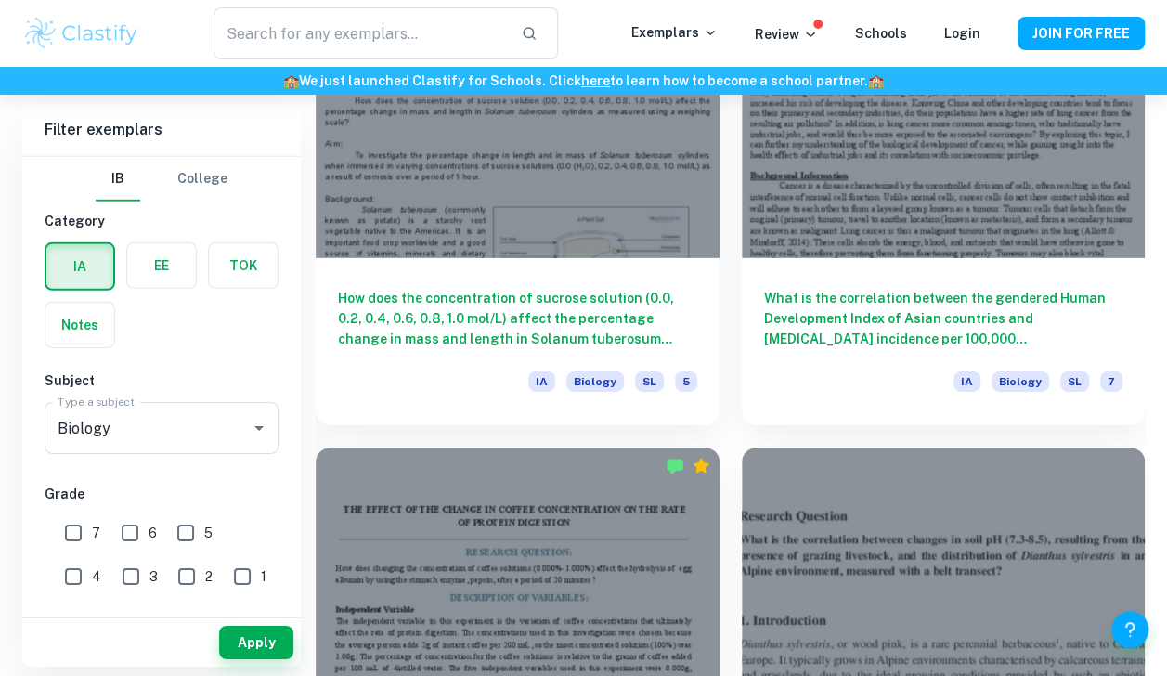
drag, startPoint x: 722, startPoint y: 403, endPoint x: 735, endPoint y: 406, distance: 13.3
click at [735, 406] on div "What is the correlation between the gendered Human Development Index of Asian c…" at bounding box center [933, 179] width 426 height 492
click at [753, 431] on div "What is the correlation between changes in soil pH (7.3-8.5), resulting from th…" at bounding box center [933, 671] width 426 height 492
drag, startPoint x: 724, startPoint y: 457, endPoint x: 734, endPoint y: 451, distance: 11.6
click at [734, 451] on div "What is the correlation between changes in soil pH (7.3-8.5), resulting from th…" at bounding box center [933, 671] width 426 height 492
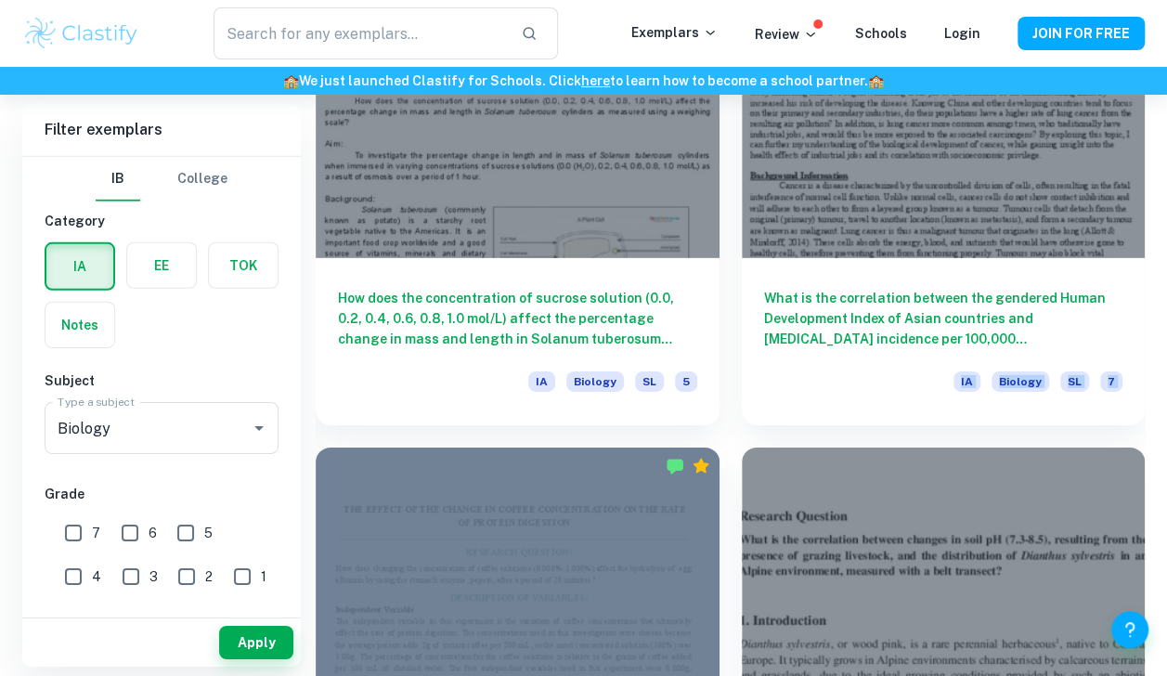
drag, startPoint x: 706, startPoint y: 427, endPoint x: 719, endPoint y: 413, distance: 19.1
click at [720, 413] on div "What is the correlation between the gendered Human Development Index of Asian c…" at bounding box center [933, 179] width 426 height 492
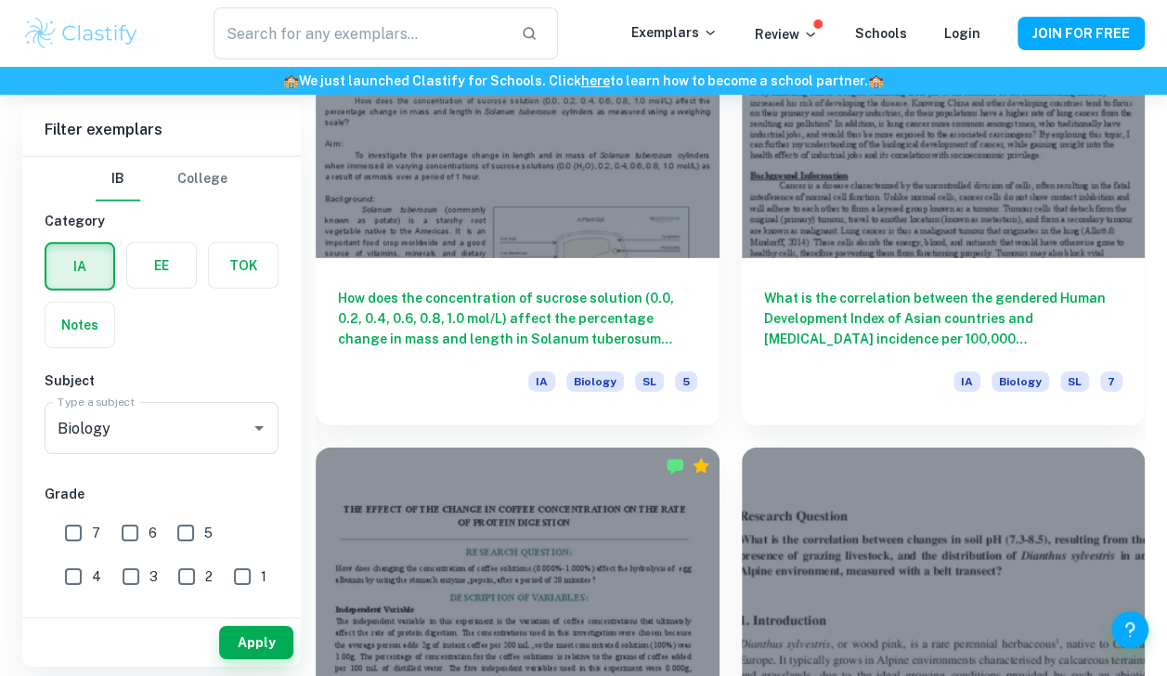
click at [721, 430] on div "What is the correlation between changes in soil pH (7.3-8.5), resulting from th…" at bounding box center [933, 671] width 426 height 492
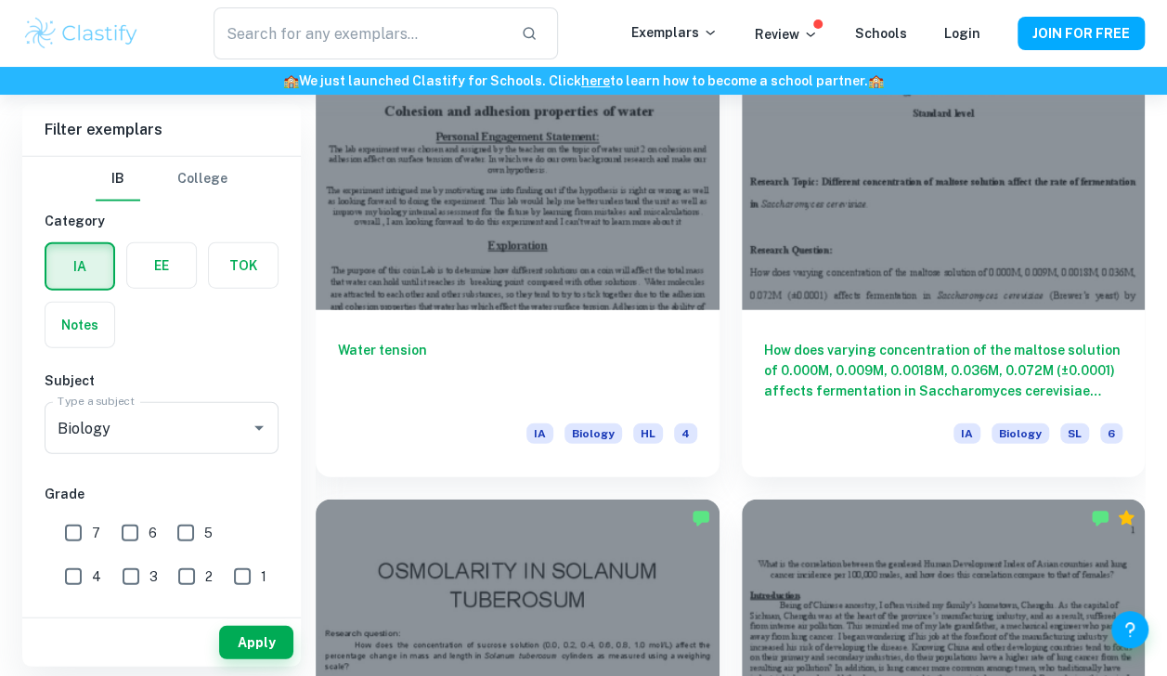
scroll to position [26692, 0]
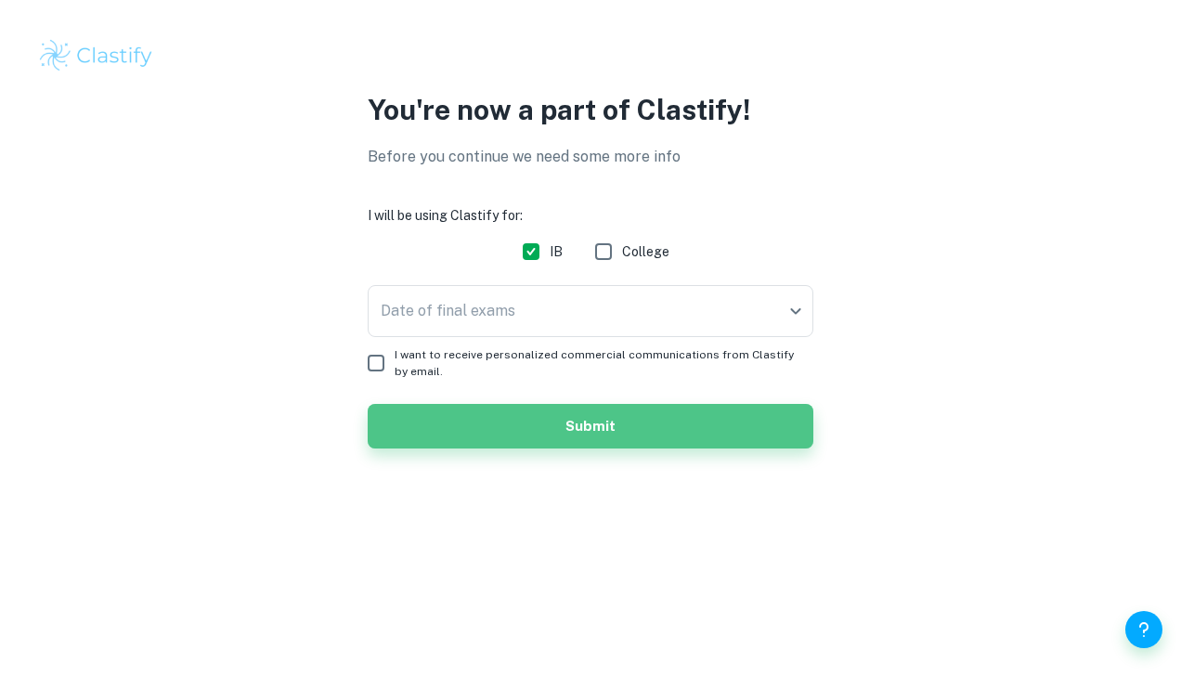
click at [437, 416] on button "Submit" at bounding box center [591, 426] width 446 height 45
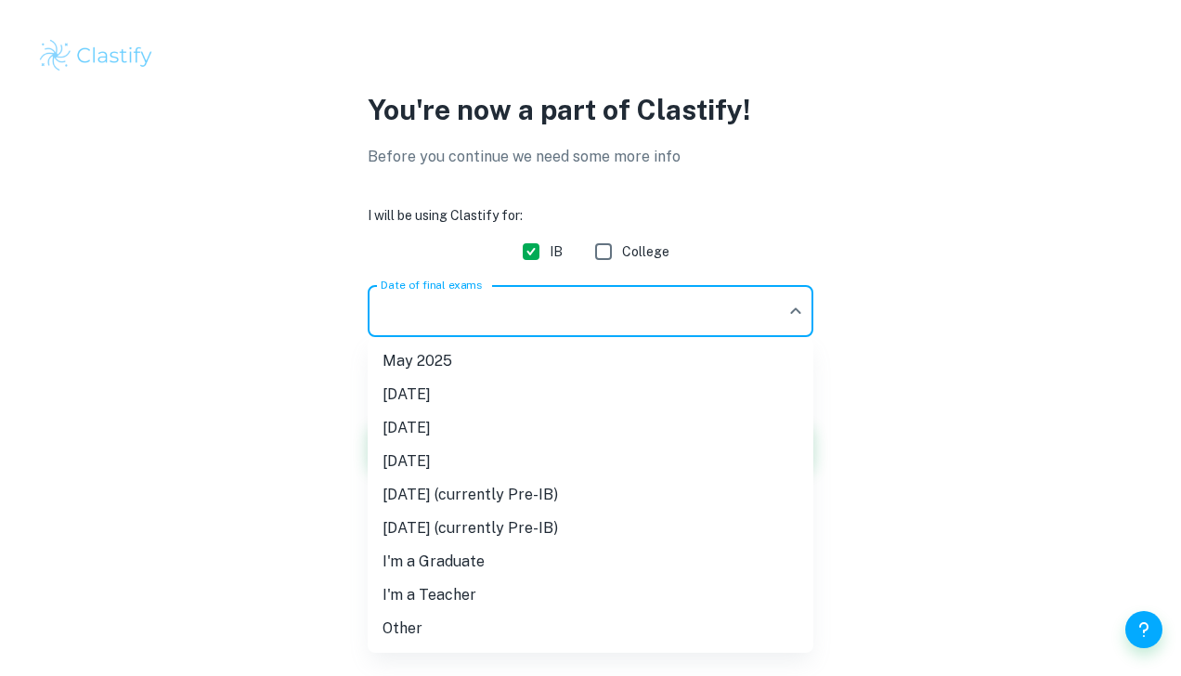
click at [474, 317] on body "We value your privacy We use cookies to enhance your browsing experience, serve…" at bounding box center [590, 338] width 1181 height 676
click at [454, 366] on li "May 2025" at bounding box center [591, 360] width 446 height 33
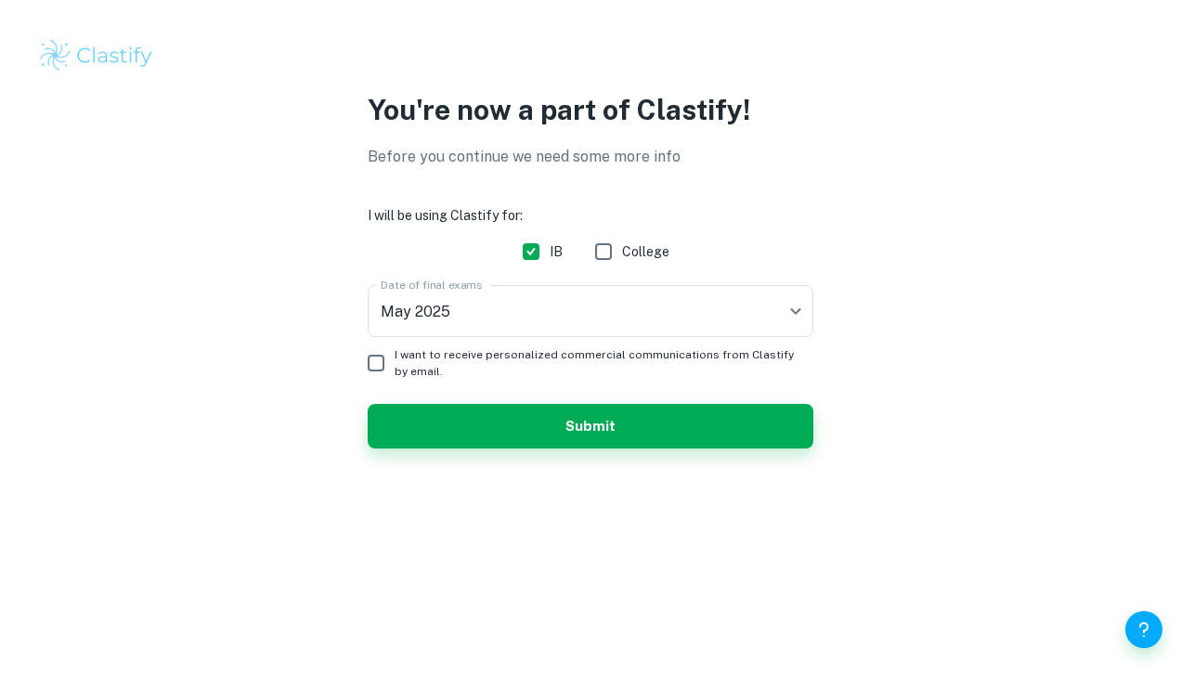
click at [505, 361] on span "I want to receive personalized commercial communications from Clastify by email." at bounding box center [597, 362] width 404 height 33
click at [395, 361] on input "I want to receive personalized commercial communications from Clastify by email." at bounding box center [375, 362] width 37 height 37
drag, startPoint x: 497, startPoint y: 337, endPoint x: 245, endPoint y: 337, distance: 251.6
click at [245, 337] on div "You're now a part of Clastify! Before you continue we need some more info I wil…" at bounding box center [590, 280] width 1181 height 382
click at [377, 362] on input "I want to receive personalized commercial communications from Clastify by email." at bounding box center [375, 362] width 37 height 37
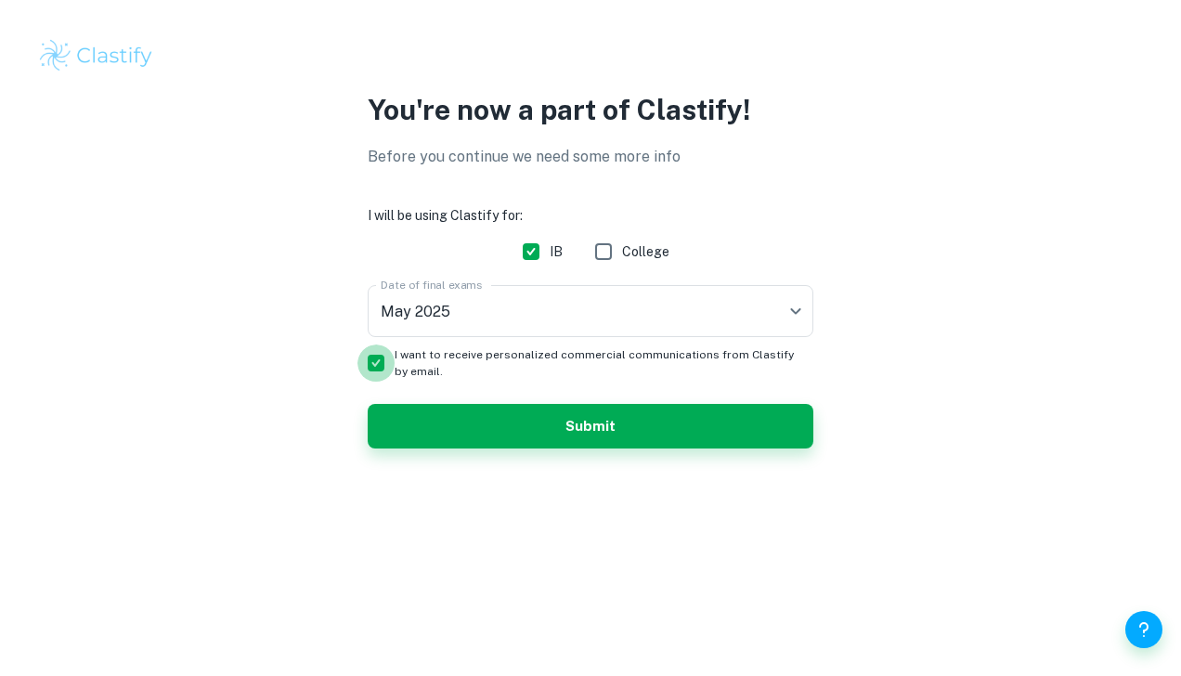
checkbox input "false"
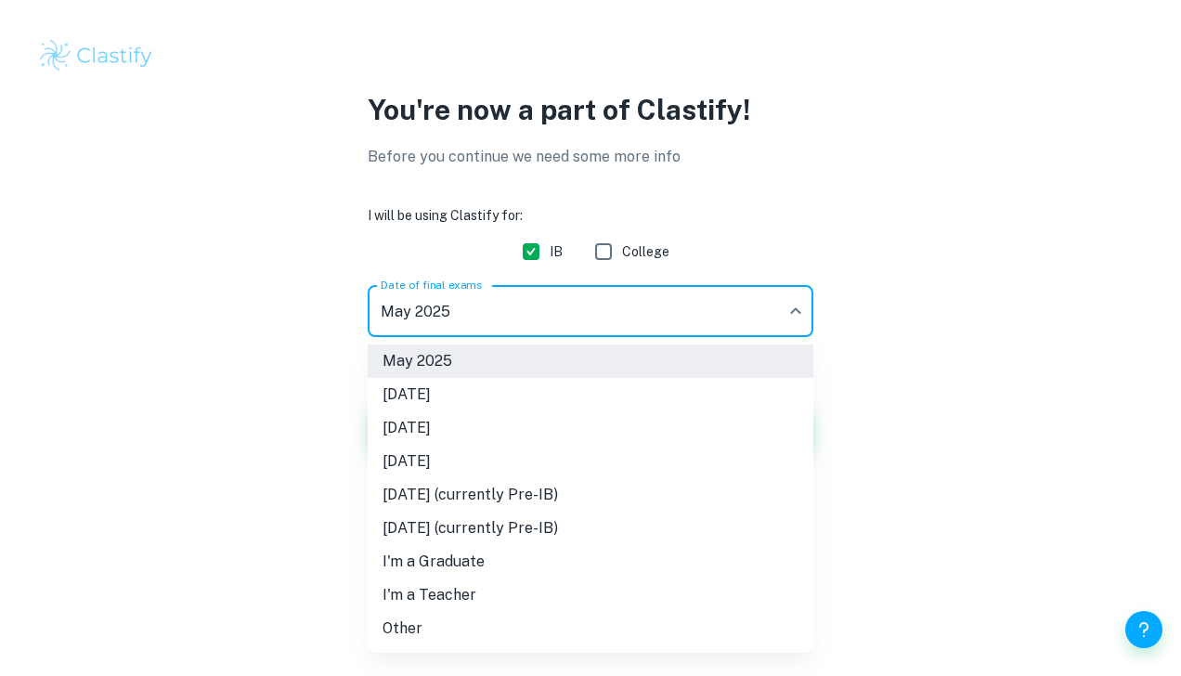
click at [435, 316] on body "We value your privacy We use cookies to enhance your browsing experience, serve…" at bounding box center [590, 338] width 1181 height 676
click at [464, 440] on li "May 2026" at bounding box center [591, 427] width 446 height 33
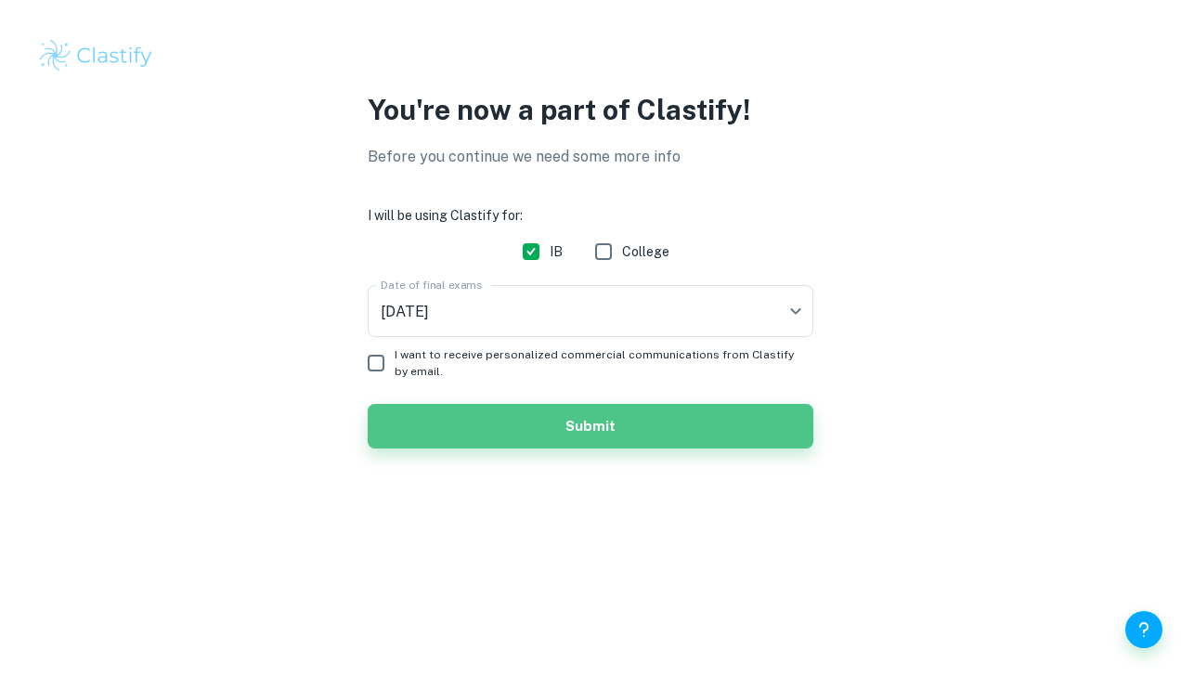
click at [490, 433] on button "Submit" at bounding box center [591, 426] width 446 height 45
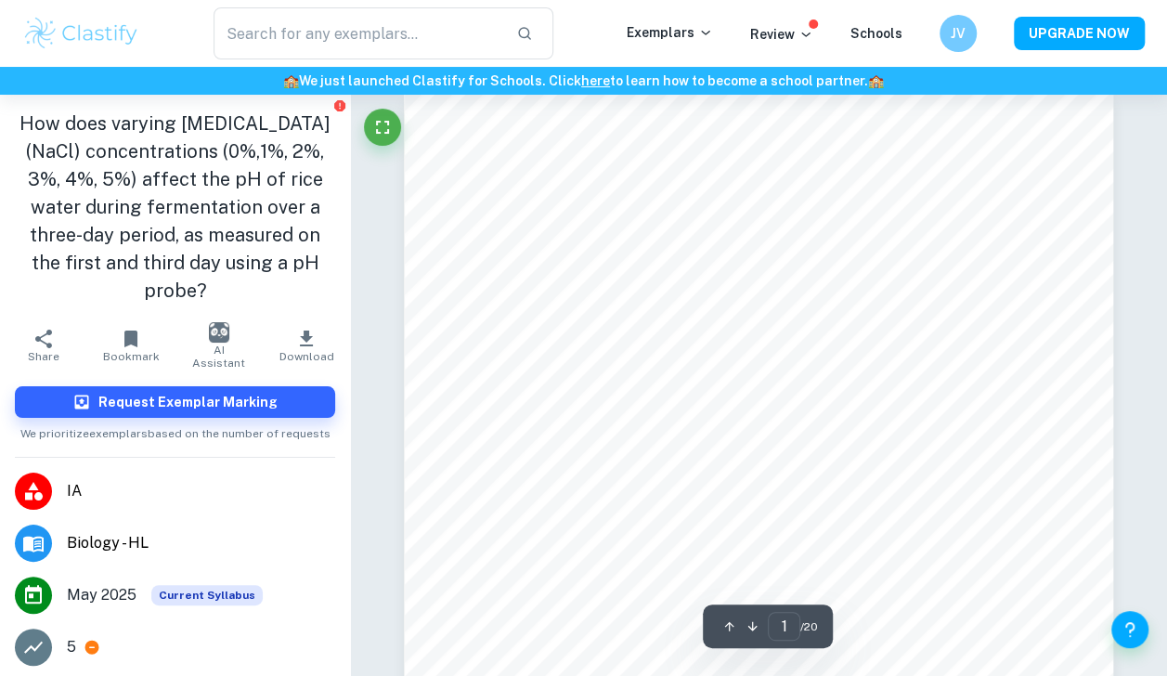
scroll to position [20, 0]
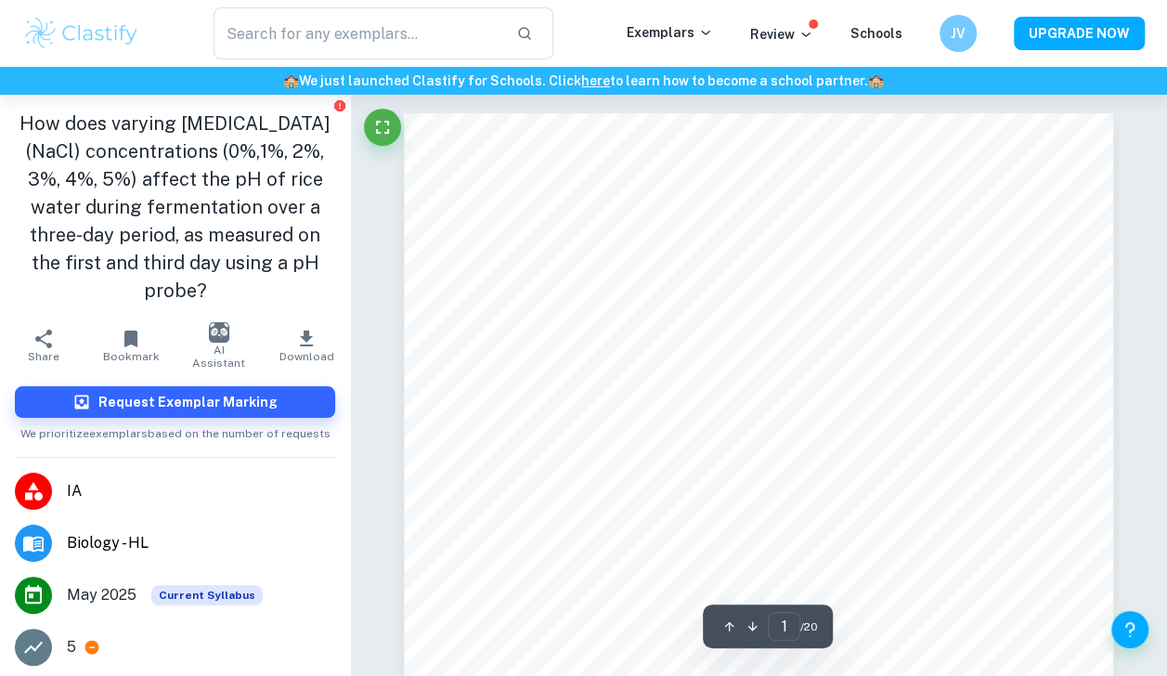
click at [84, 216] on h1 "How does varying [MEDICAL_DATA] (NaCl) concentrations (0%,1%, 2%, 3%, 4%, 5%) a…" at bounding box center [175, 207] width 320 height 195
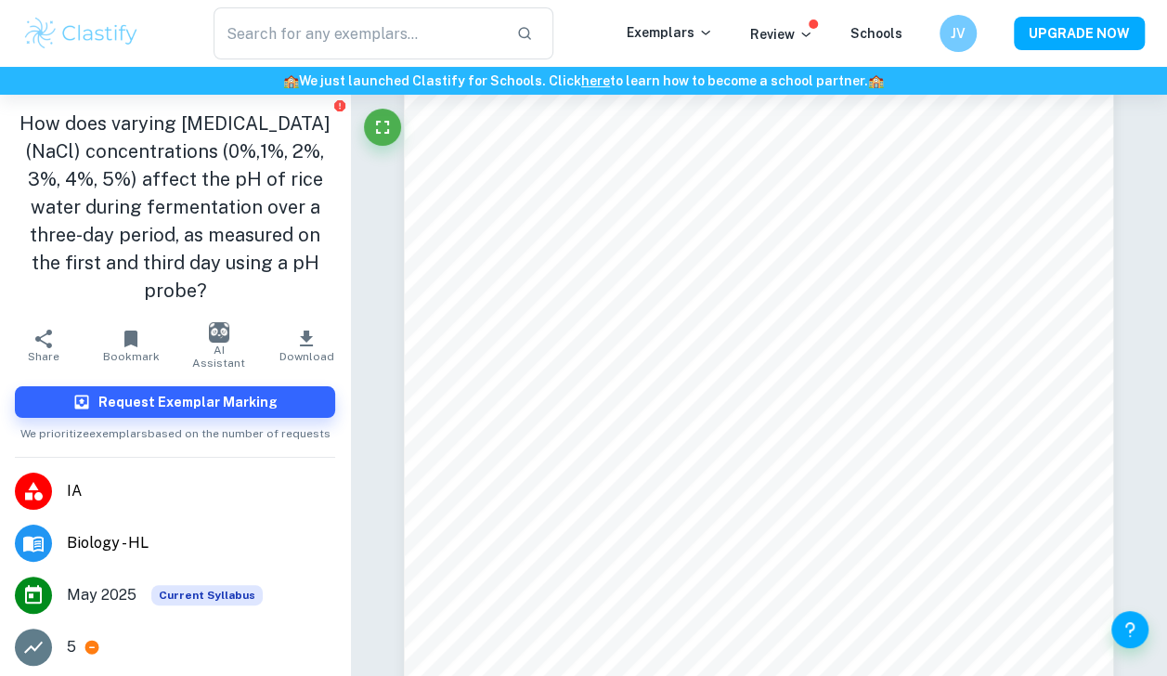
click at [145, 197] on h1 "How does varying [MEDICAL_DATA] (NaCl) concentrations (0%,1%, 2%, 3%, 4%, 5%) a…" at bounding box center [175, 207] width 320 height 195
drag, startPoint x: 145, startPoint y: 197, endPoint x: 54, endPoint y: 193, distance: 91.1
click at [54, 193] on h1 "How does varying [MEDICAL_DATA] (NaCl) concentrations (0%,1%, 2%, 3%, 4%, 5%) a…" at bounding box center [175, 207] width 320 height 195
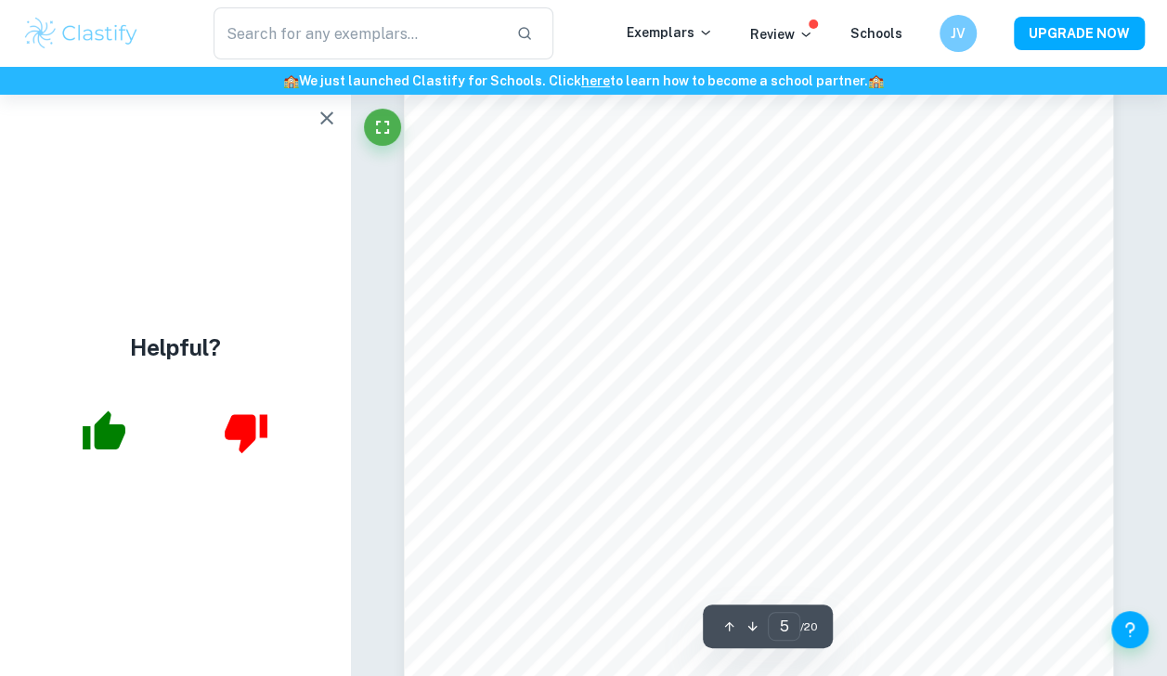
scroll to position [4357, 0]
click at [323, 117] on icon "button" at bounding box center [327, 118] width 22 height 22
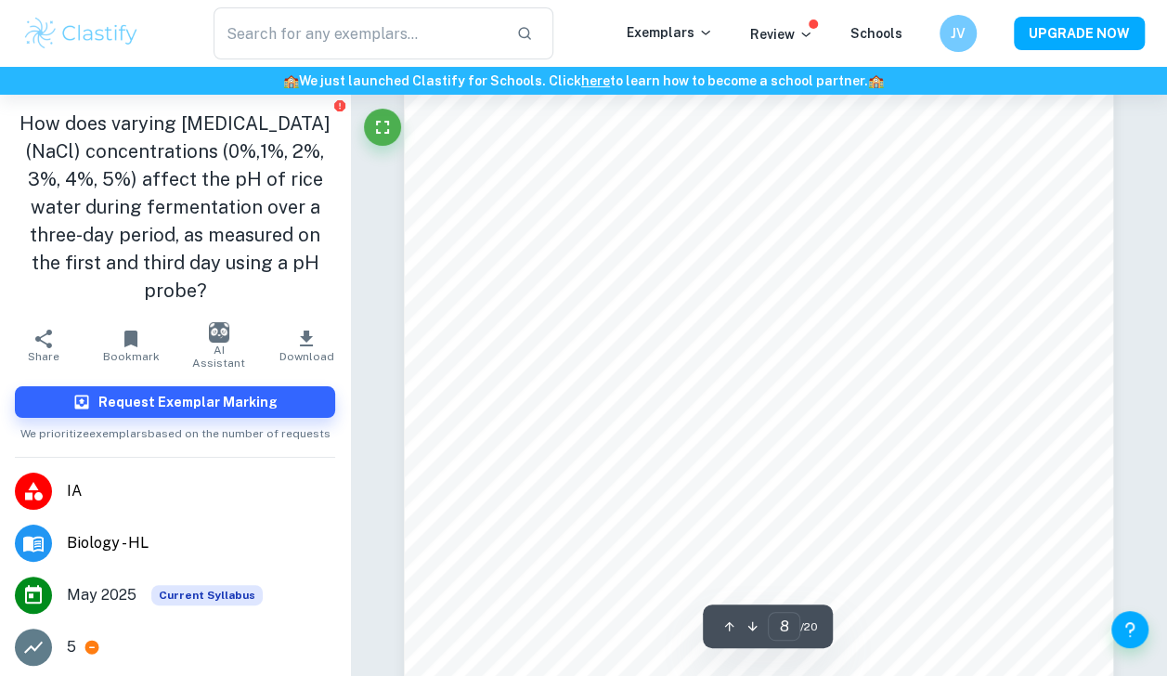
scroll to position [7058, 0]
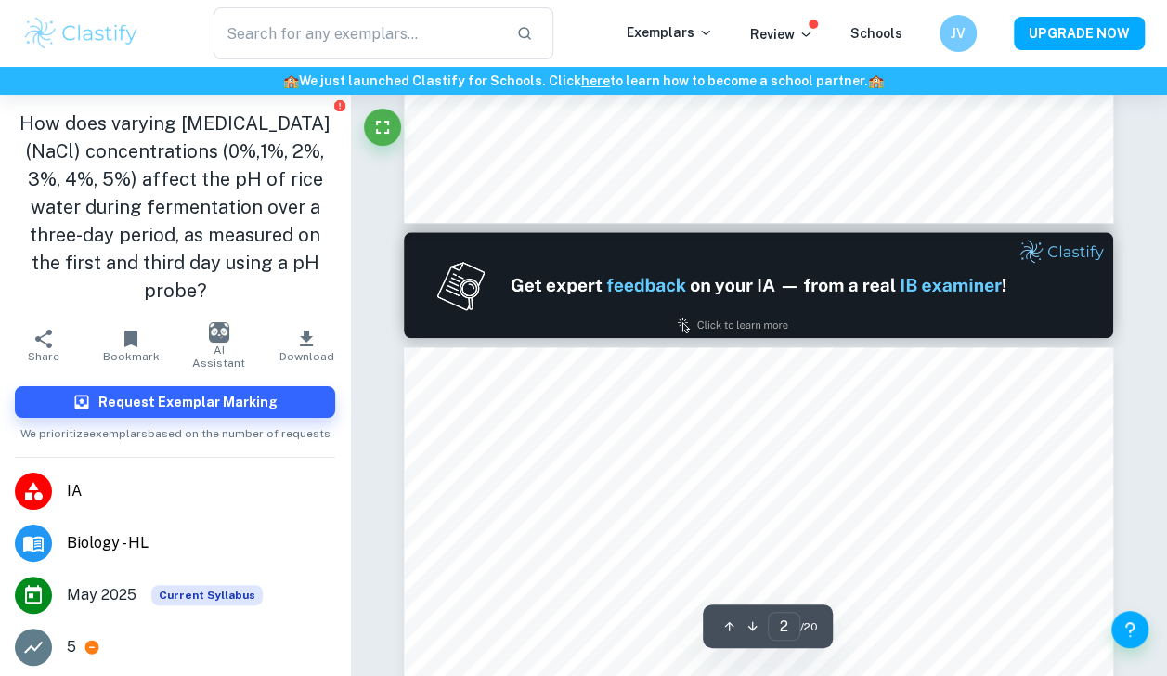
type input "1"
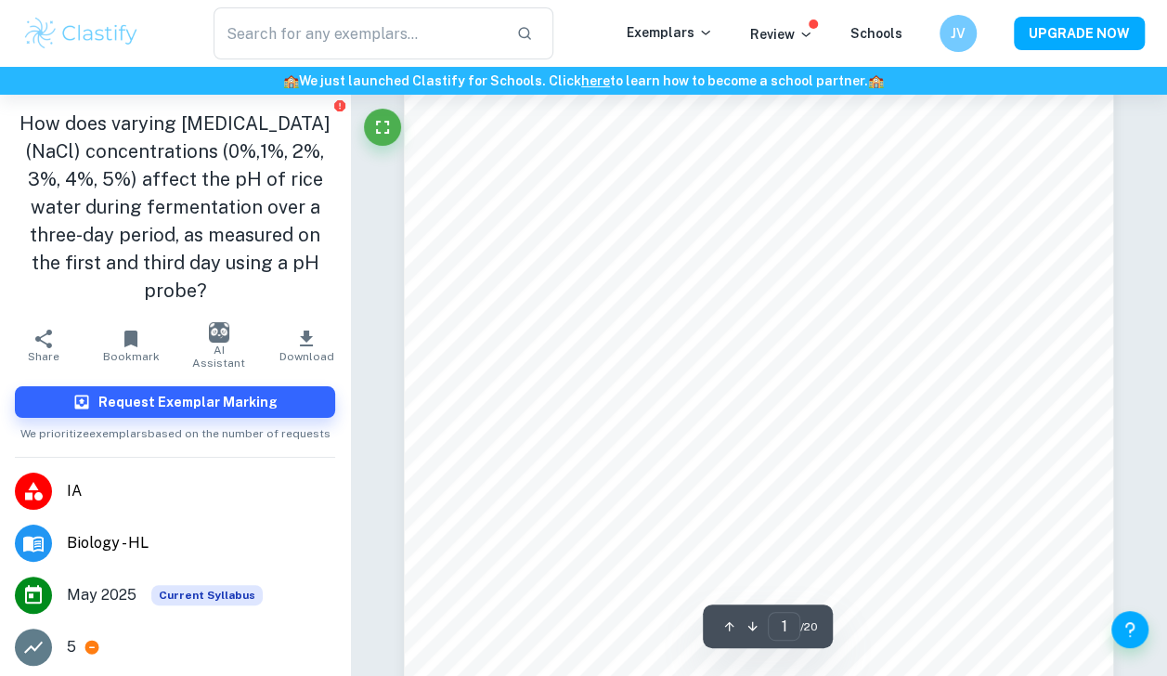
scroll to position [0, 0]
